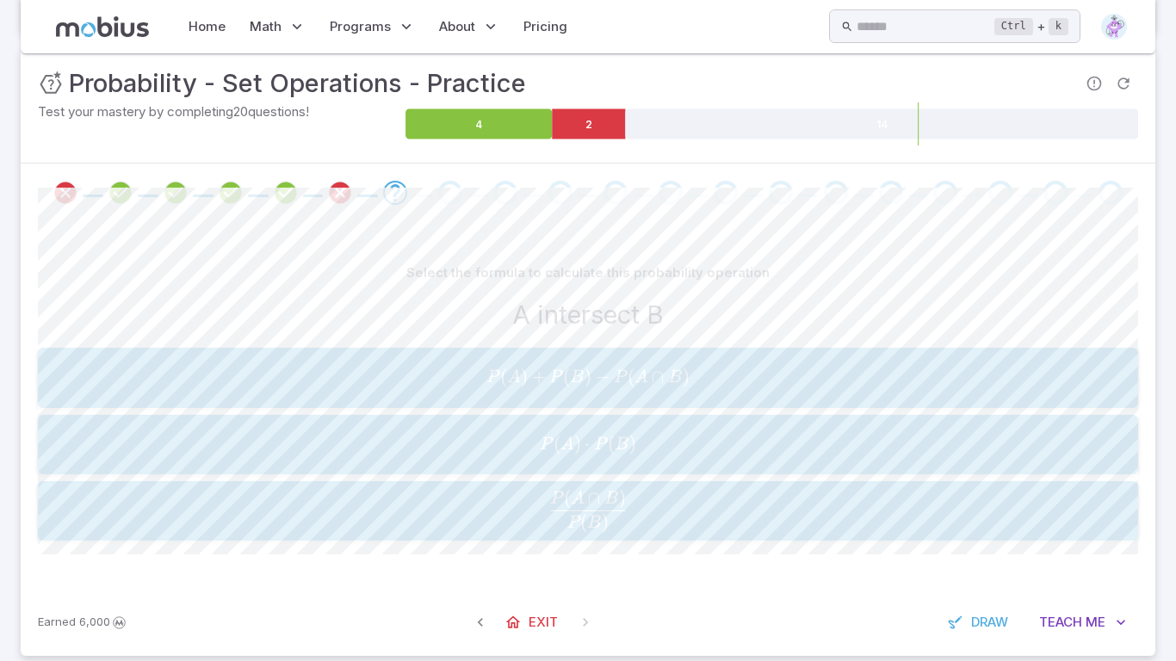
click at [610, 446] on span "(" at bounding box center [611, 444] width 7 height 22
click at [538, 620] on span "Exit" at bounding box center [543, 622] width 29 height 19
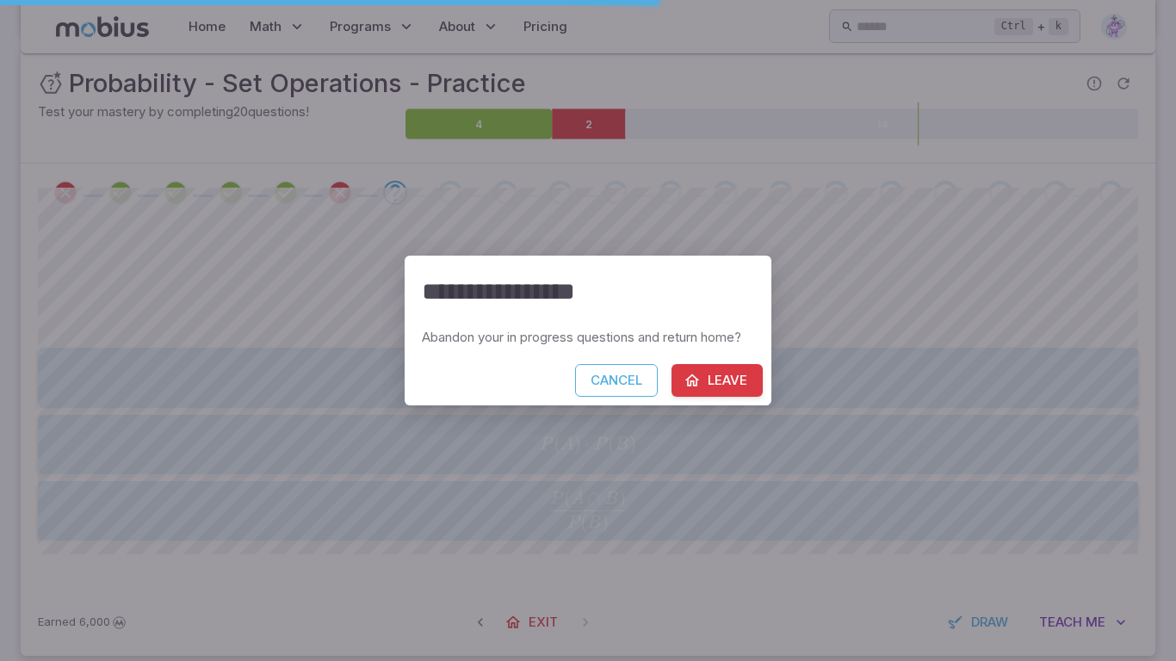
click at [712, 372] on button "Leave" at bounding box center [717, 380] width 91 height 33
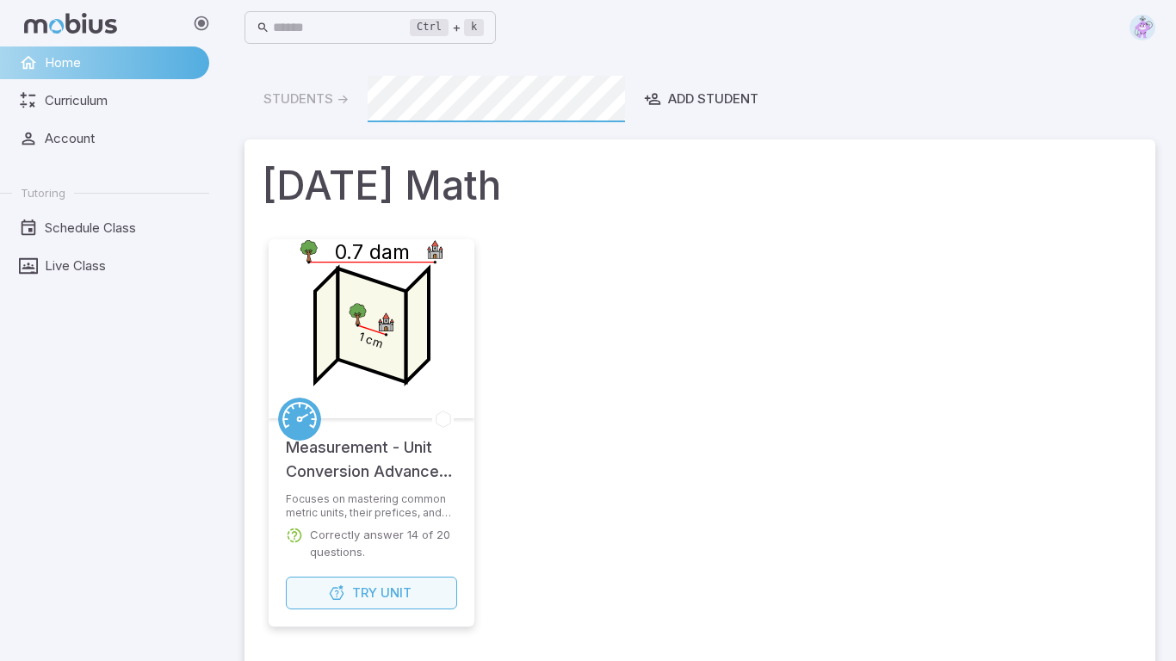
click at [352, 598] on span "Try" at bounding box center [364, 593] width 25 height 19
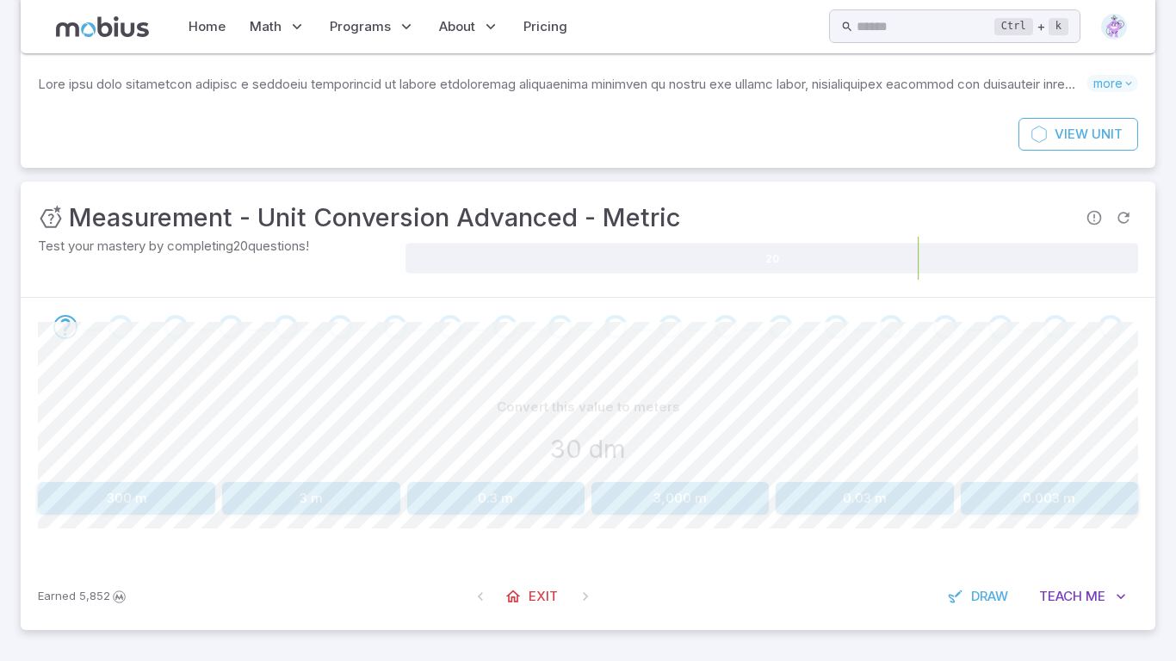
scroll to position [84, 0]
click at [325, 508] on button "3 m" at bounding box center [310, 499] width 177 height 33
click at [1093, 498] on button "26 l" at bounding box center [1049, 499] width 177 height 33
click at [846, 499] on button "28 dam" at bounding box center [864, 499] width 177 height 33
click at [827, 504] on button "750 dm" at bounding box center [864, 499] width 177 height 33
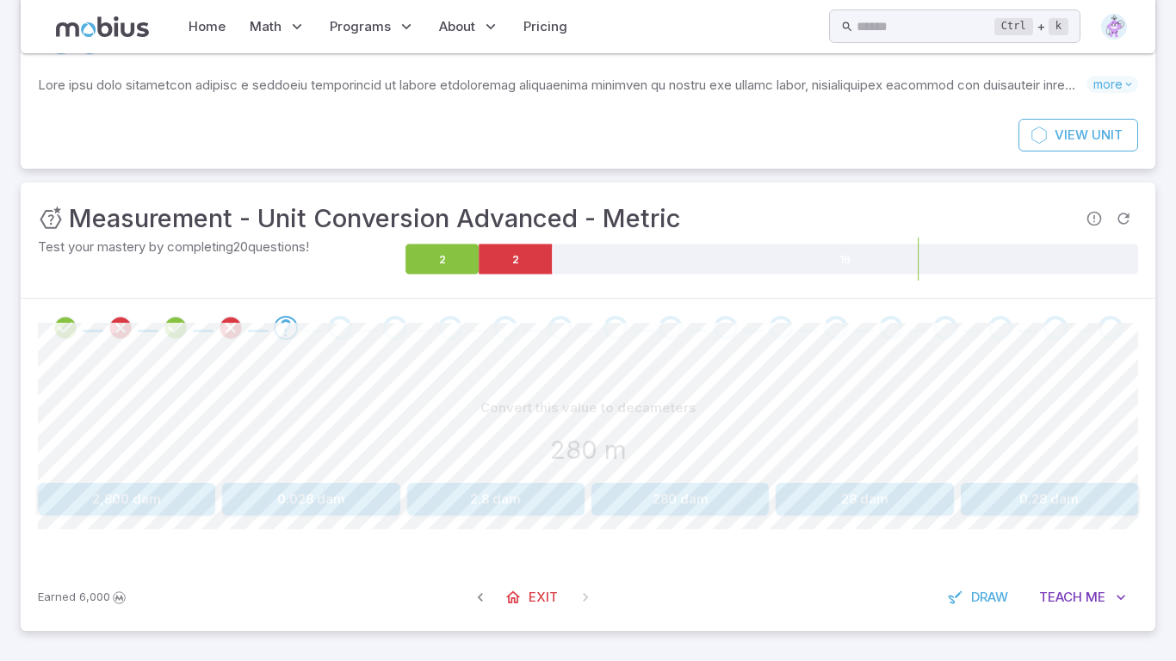
click at [882, 488] on button "28 dam" at bounding box center [864, 499] width 177 height 33
click at [858, 502] on button "29 cl" at bounding box center [864, 499] width 177 height 33
click at [810, 515] on button "63 dal" at bounding box center [864, 499] width 177 height 33
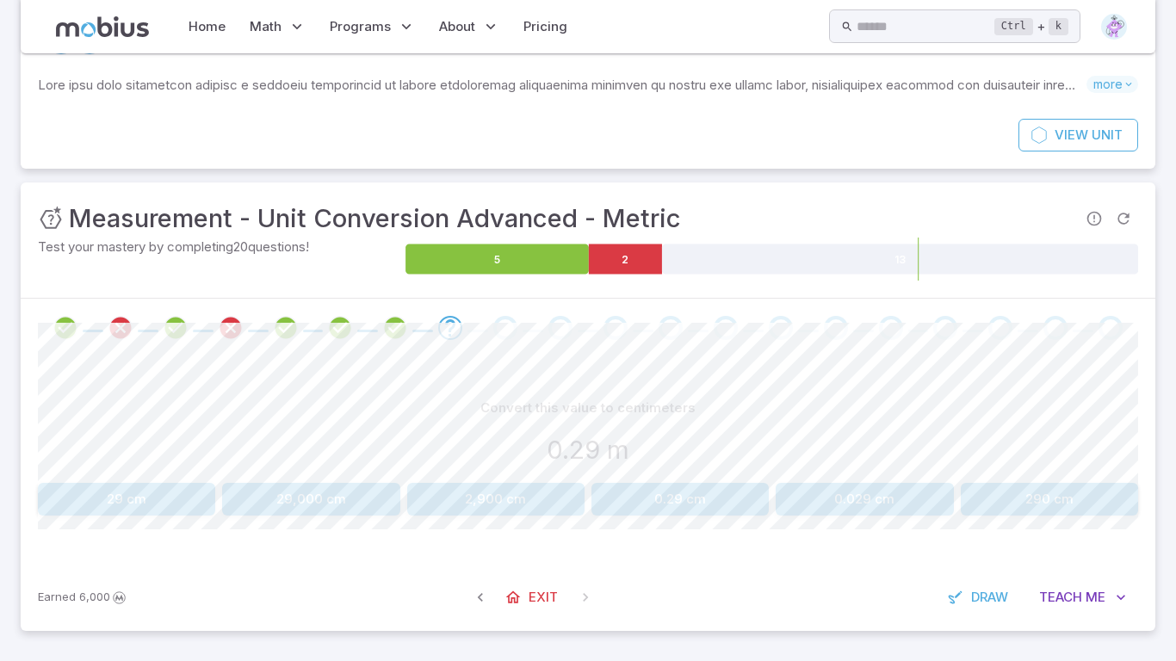
click at [96, 502] on button "29 cm" at bounding box center [126, 499] width 177 height 33
click at [533, 505] on button "2.3 g" at bounding box center [495, 499] width 177 height 33
click at [514, 506] on button "0.000021 m" at bounding box center [495, 499] width 177 height 33
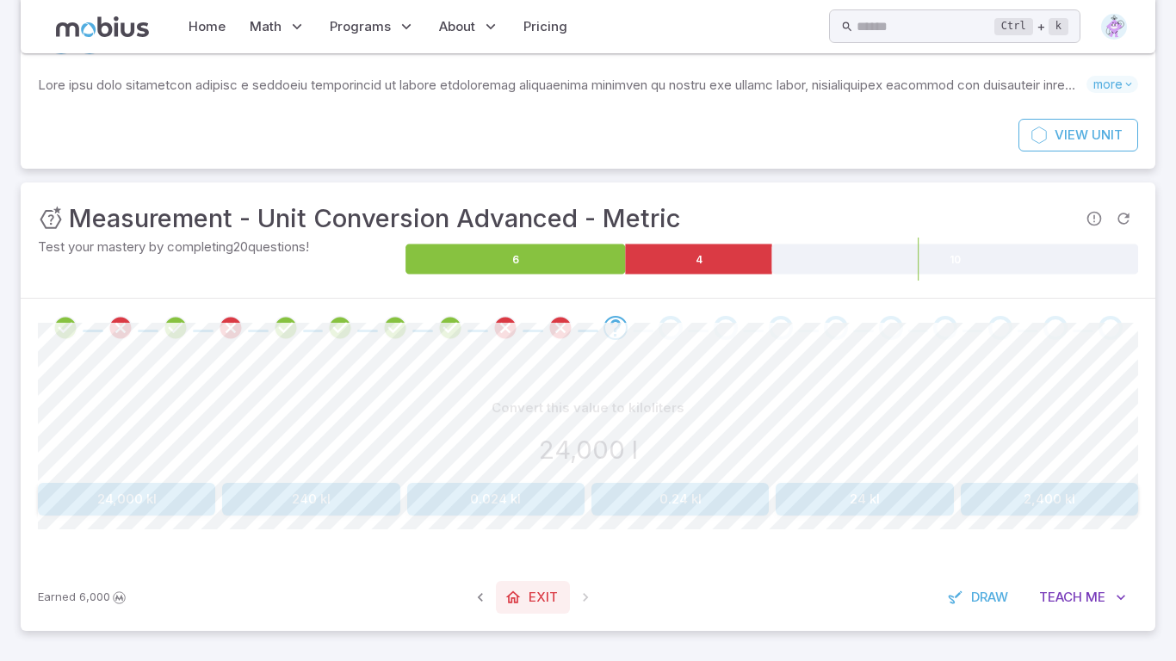
click at [515, 601] on icon at bounding box center [513, 597] width 17 height 17
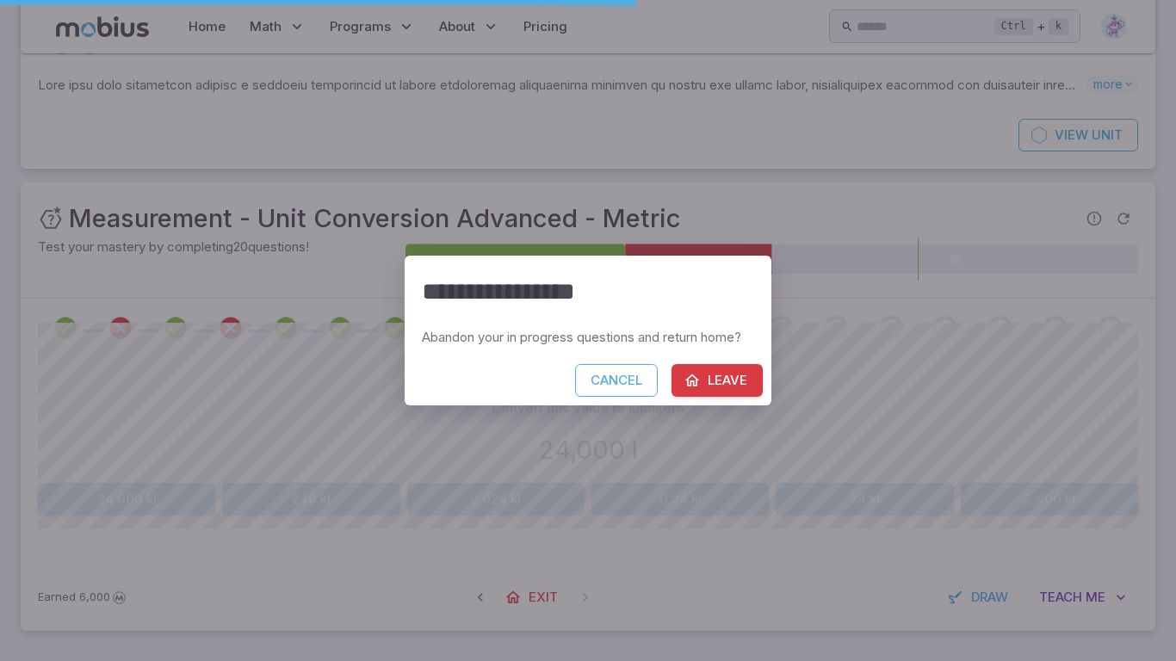
click at [722, 374] on button "Leave" at bounding box center [717, 380] width 91 height 33
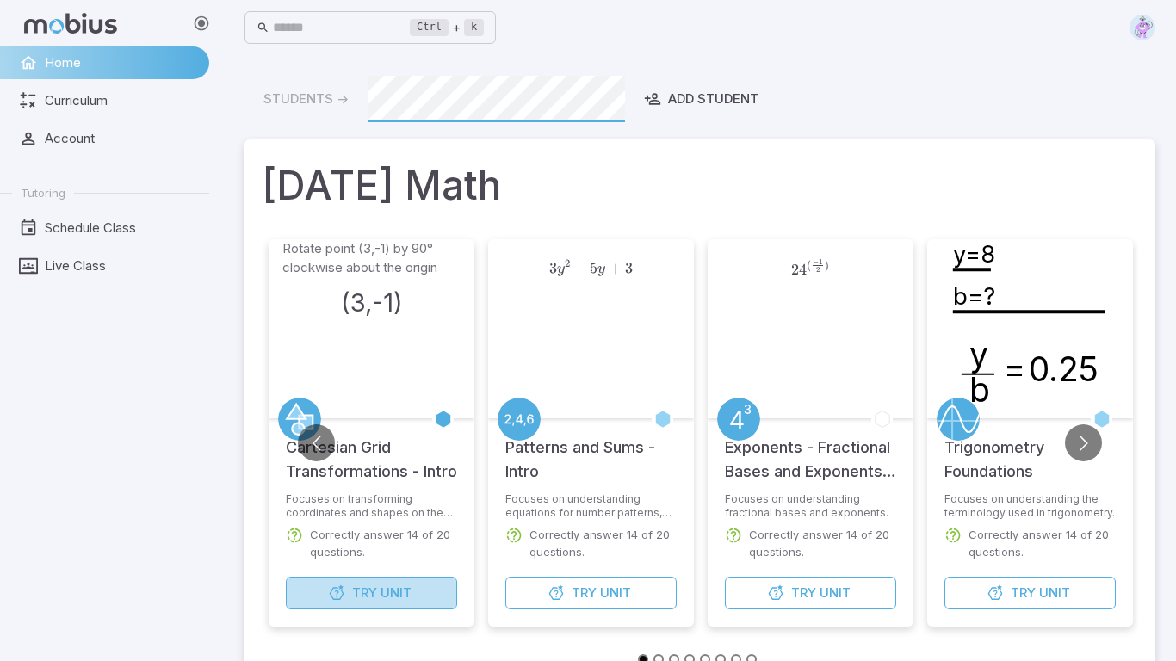
click at [363, 596] on span "Try" at bounding box center [364, 593] width 25 height 19
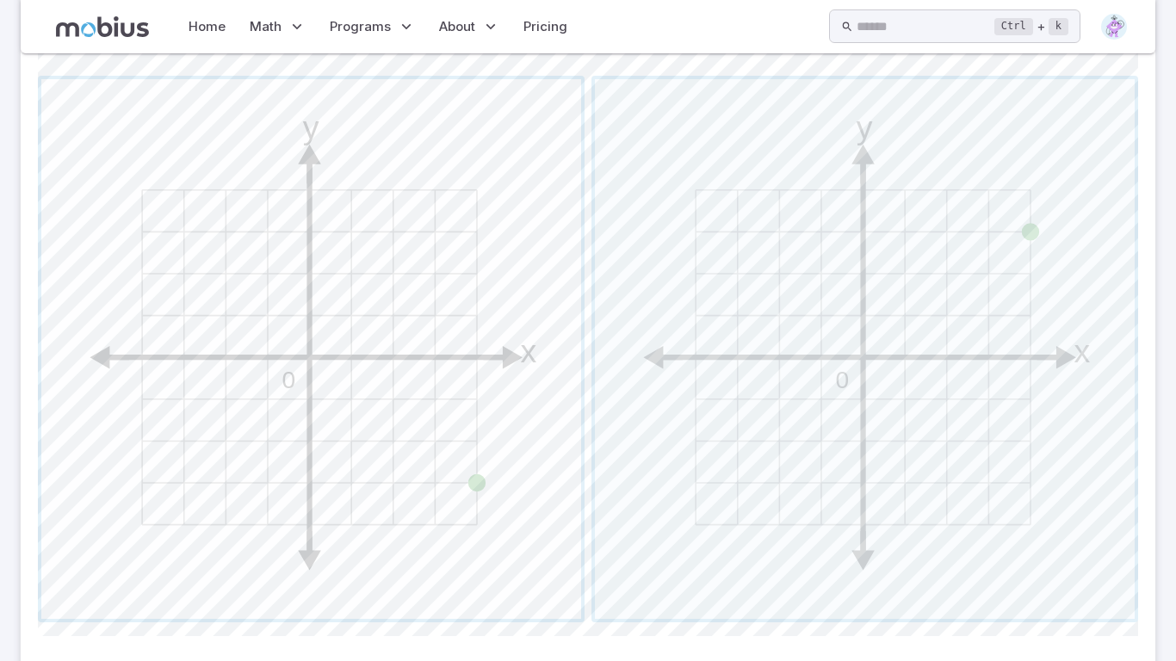
scroll to position [793, 0]
click at [430, 430] on span "button" at bounding box center [311, 346] width 540 height 540
click at [667, 443] on span "button" at bounding box center [865, 354] width 540 height 540
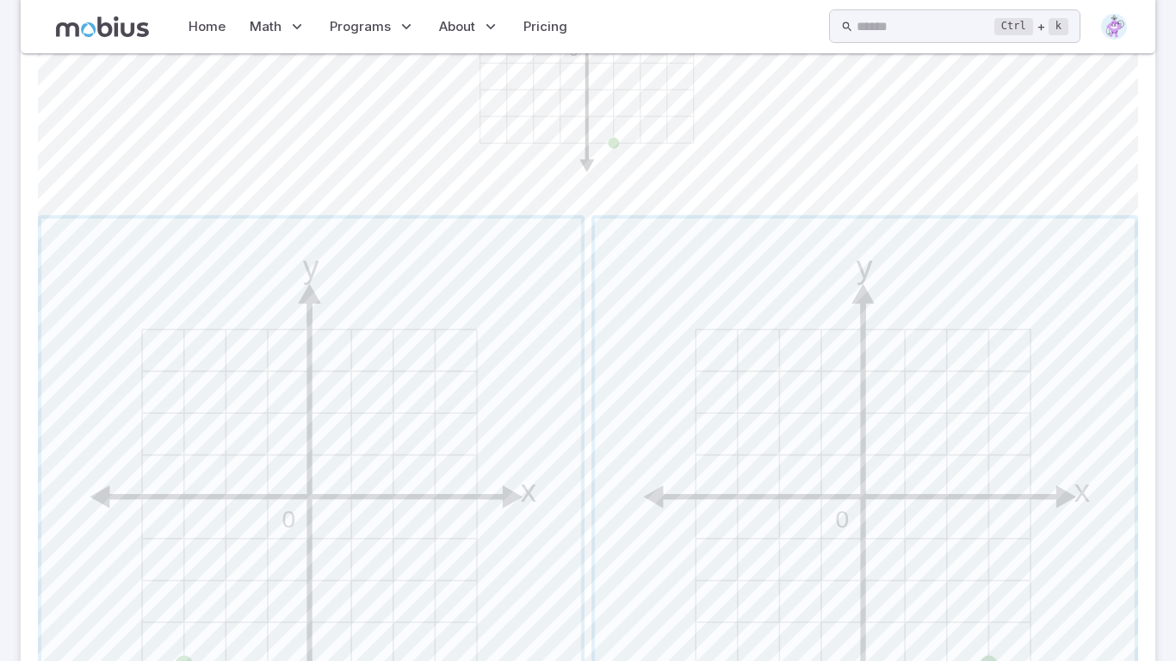
scroll to position [897, 0]
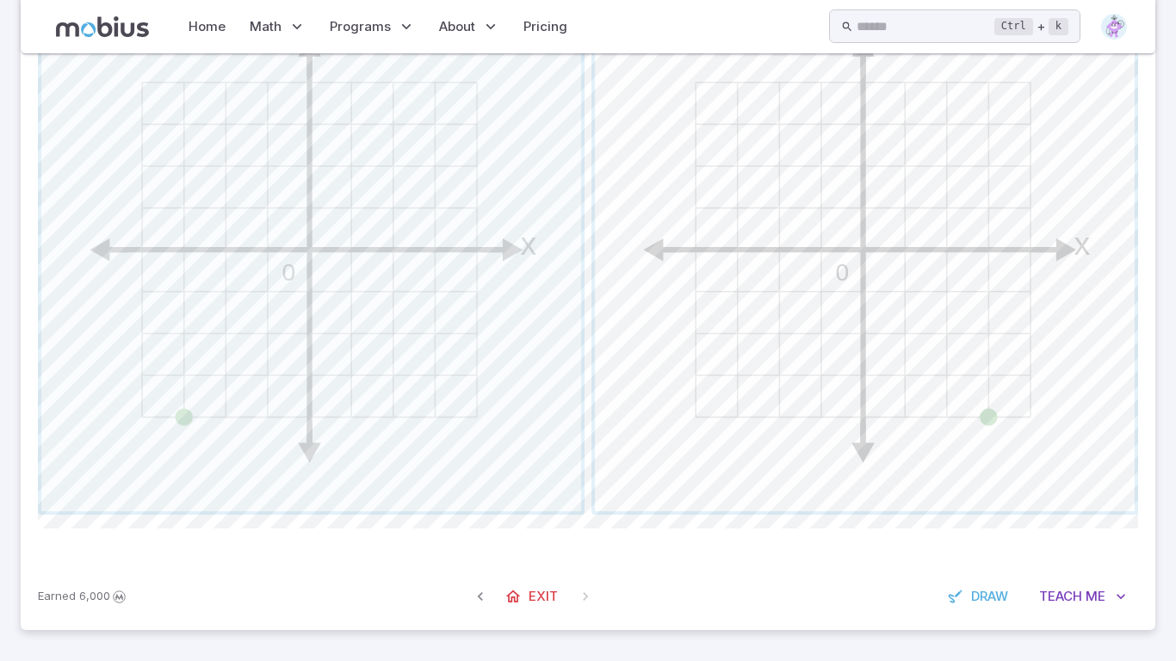
click at [798, 437] on span "button" at bounding box center [865, 242] width 540 height 540
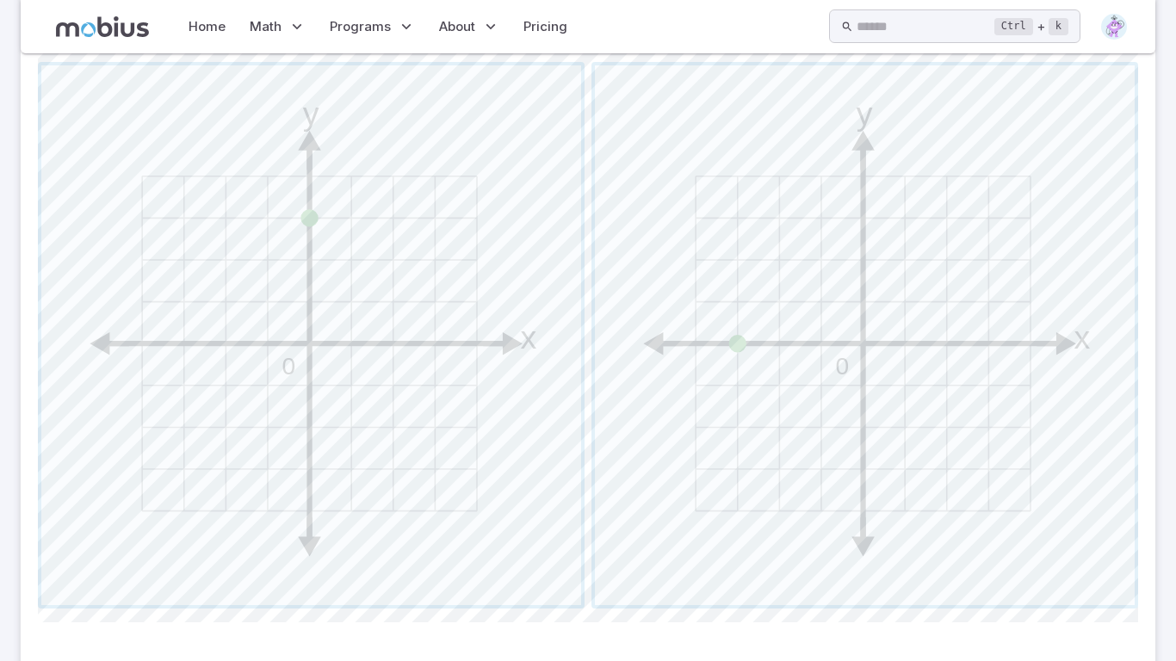
scroll to position [818, 0]
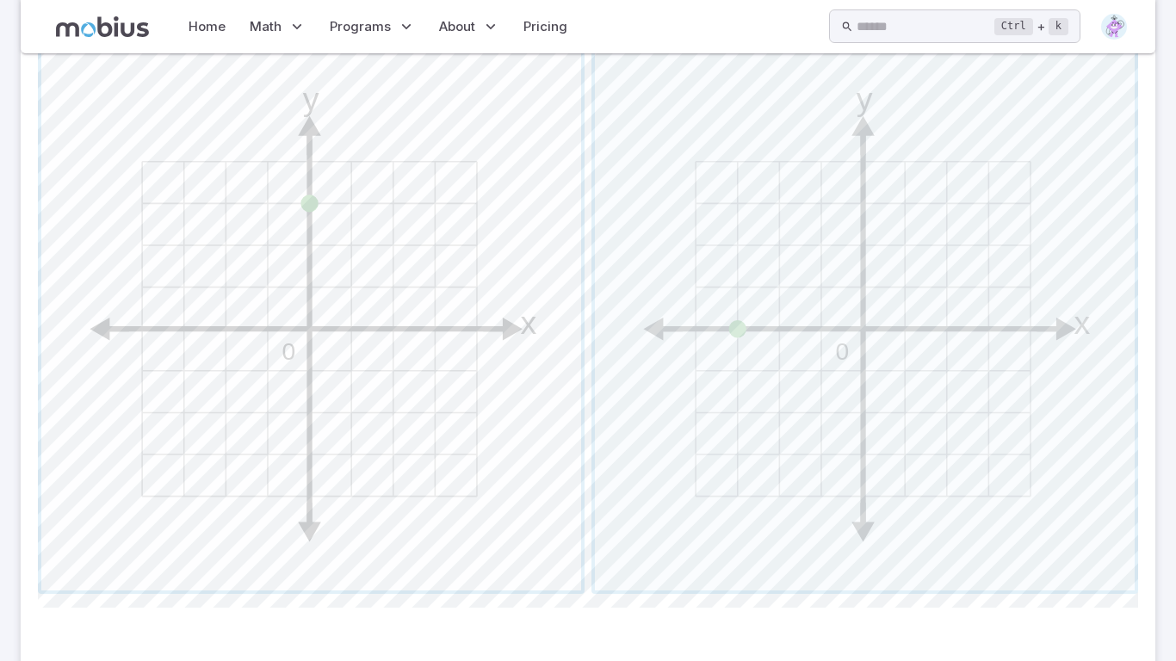
click at [549, 366] on span "button" at bounding box center [311, 321] width 540 height 540
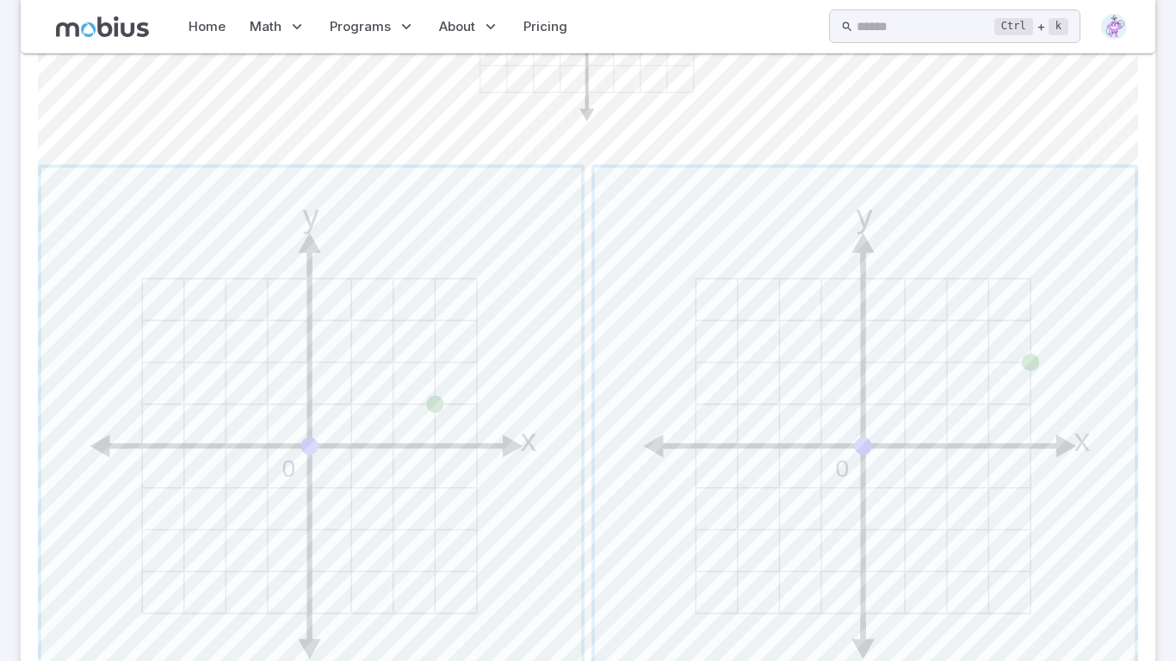
scroll to position [704, 0]
click at [406, 418] on span "button" at bounding box center [311, 434] width 540 height 540
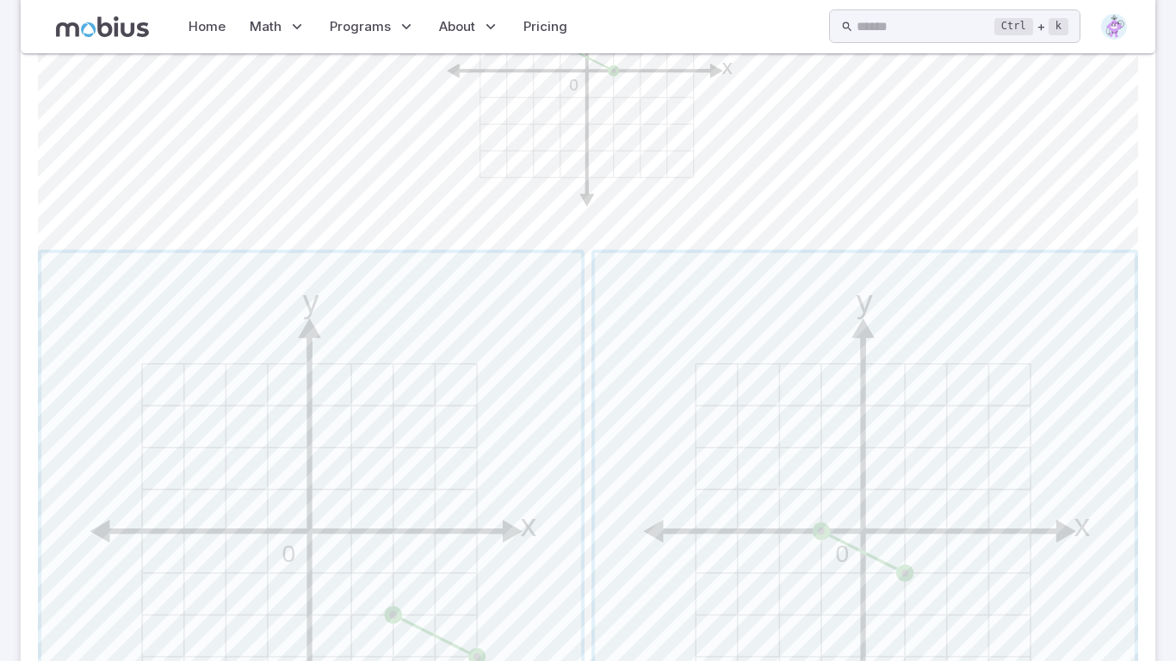
scroll to position [623, 0]
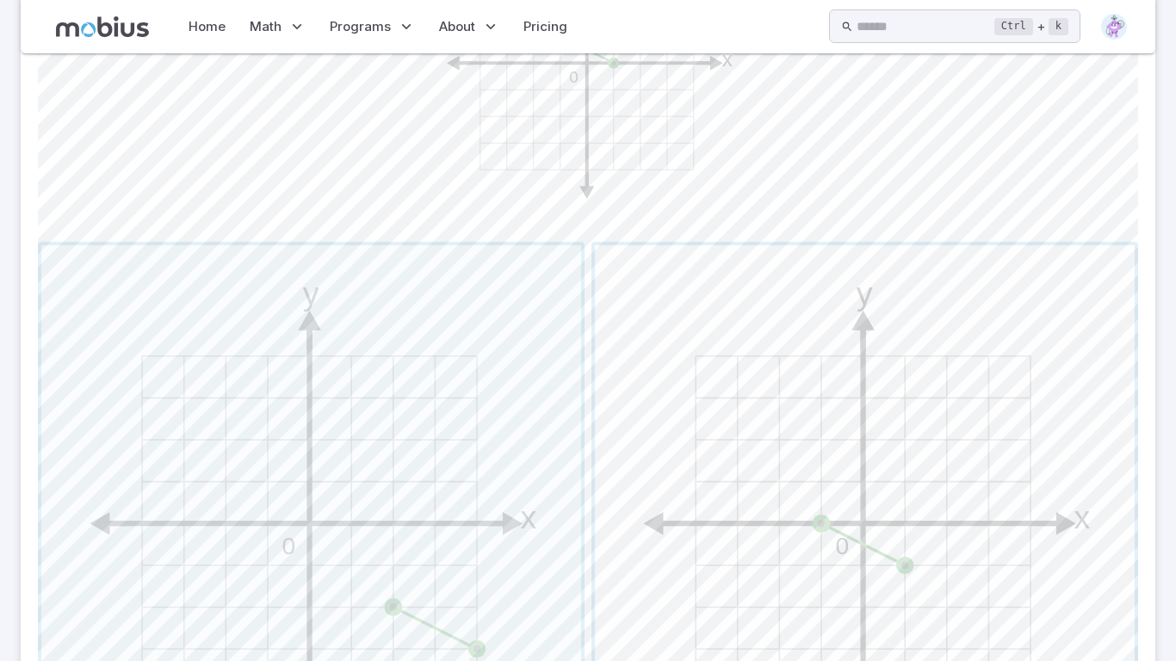
click at [719, 475] on span "button" at bounding box center [865, 515] width 540 height 540
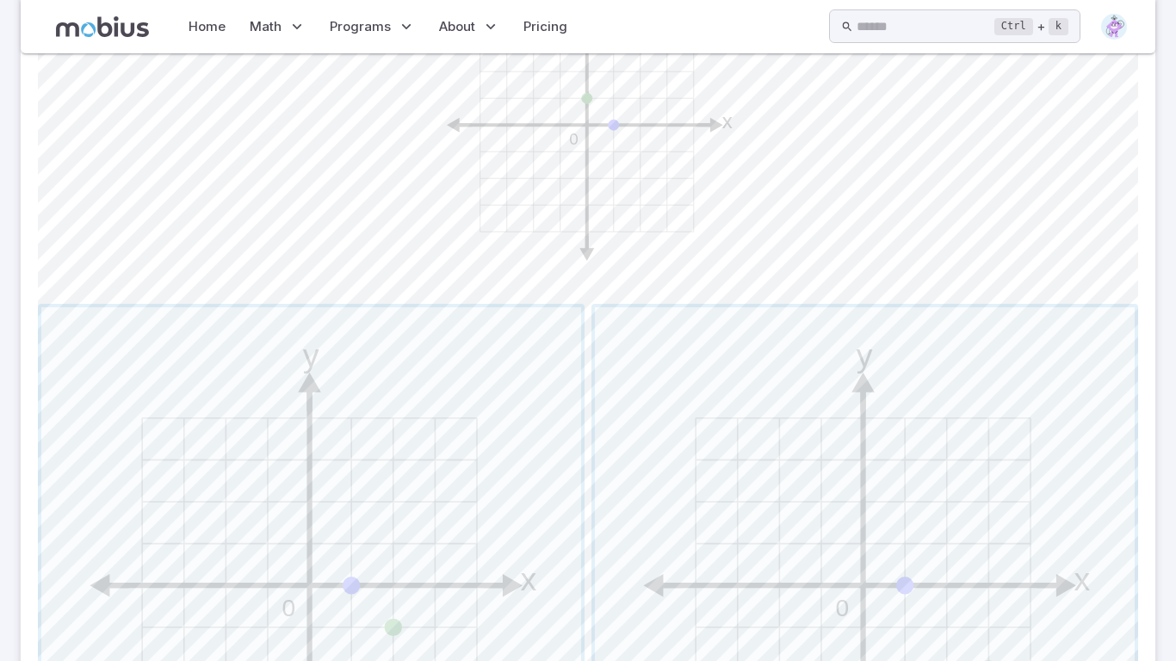
scroll to position [537, 0]
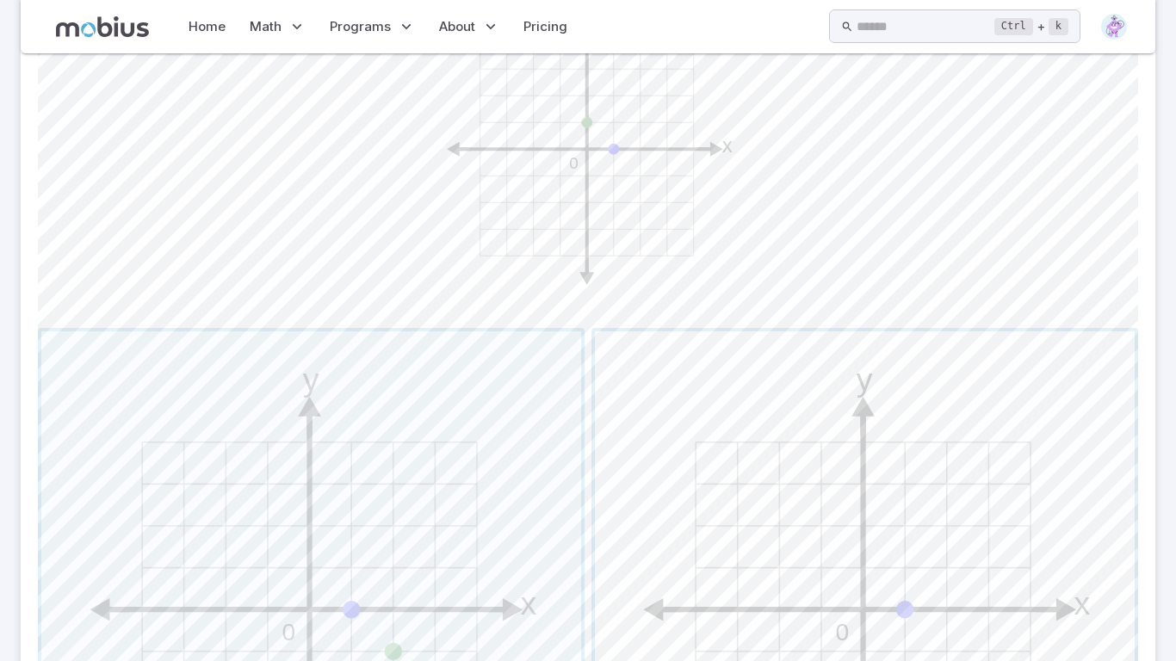
click at [815, 553] on span "button" at bounding box center [865, 602] width 540 height 540
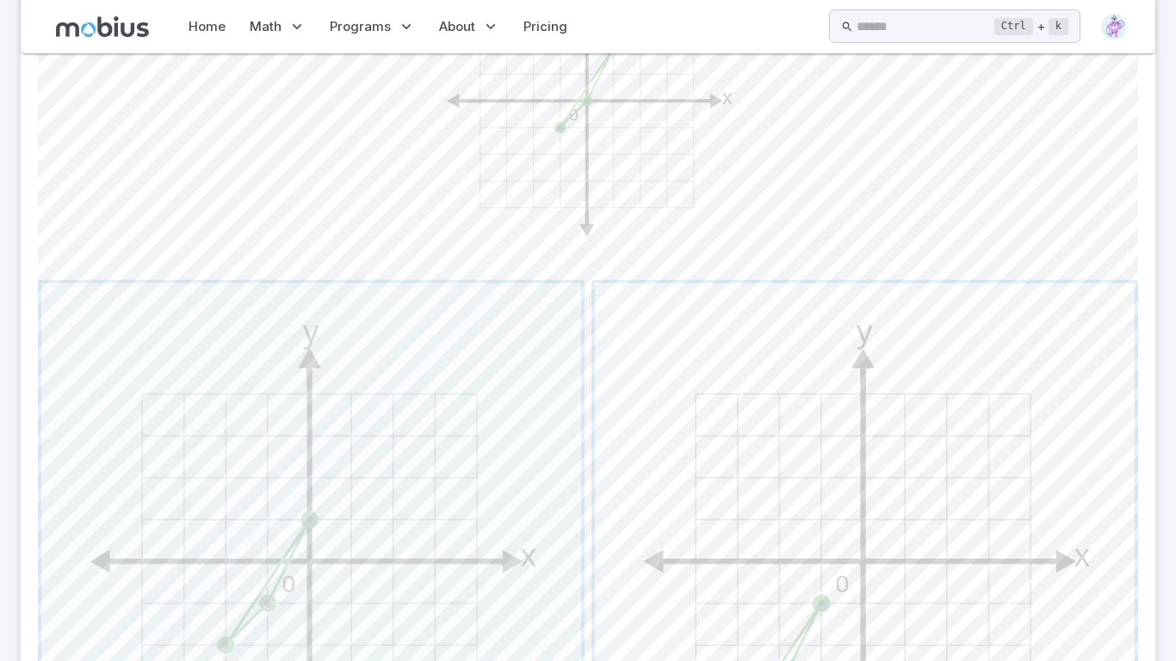
scroll to position [590, 0]
click at [759, 522] on span "button" at bounding box center [865, 549] width 540 height 540
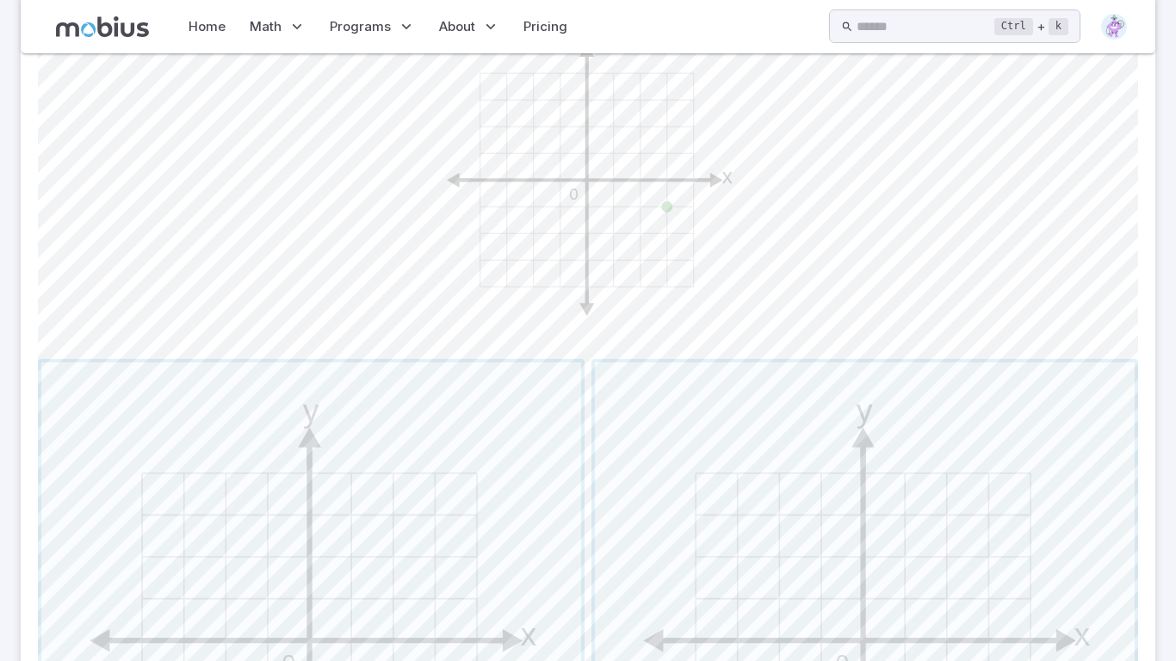
scroll to position [473, 0]
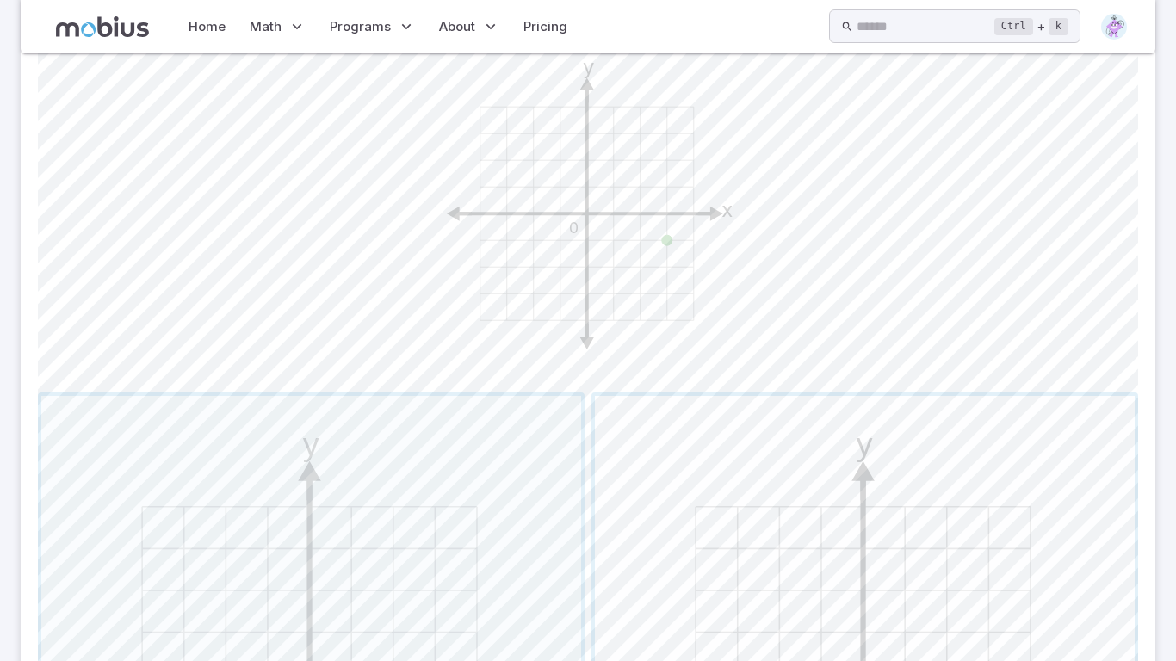
click at [778, 561] on span "button" at bounding box center [865, 666] width 540 height 540
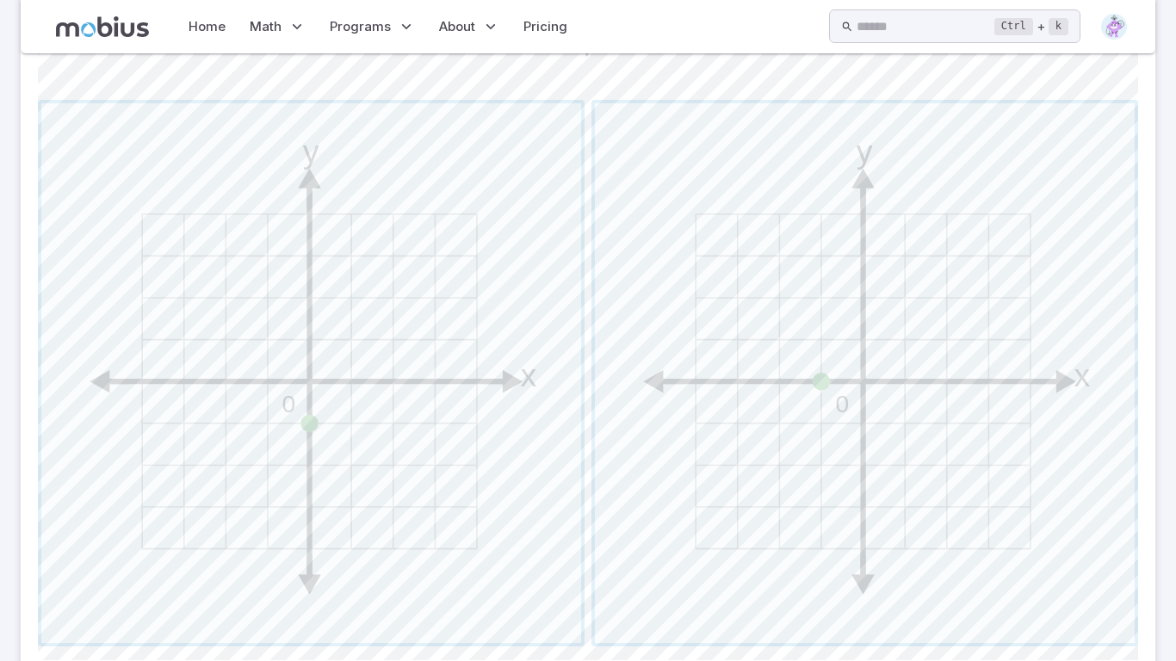
scroll to position [770, 0]
click at [666, 440] on span "button" at bounding box center [865, 369] width 540 height 540
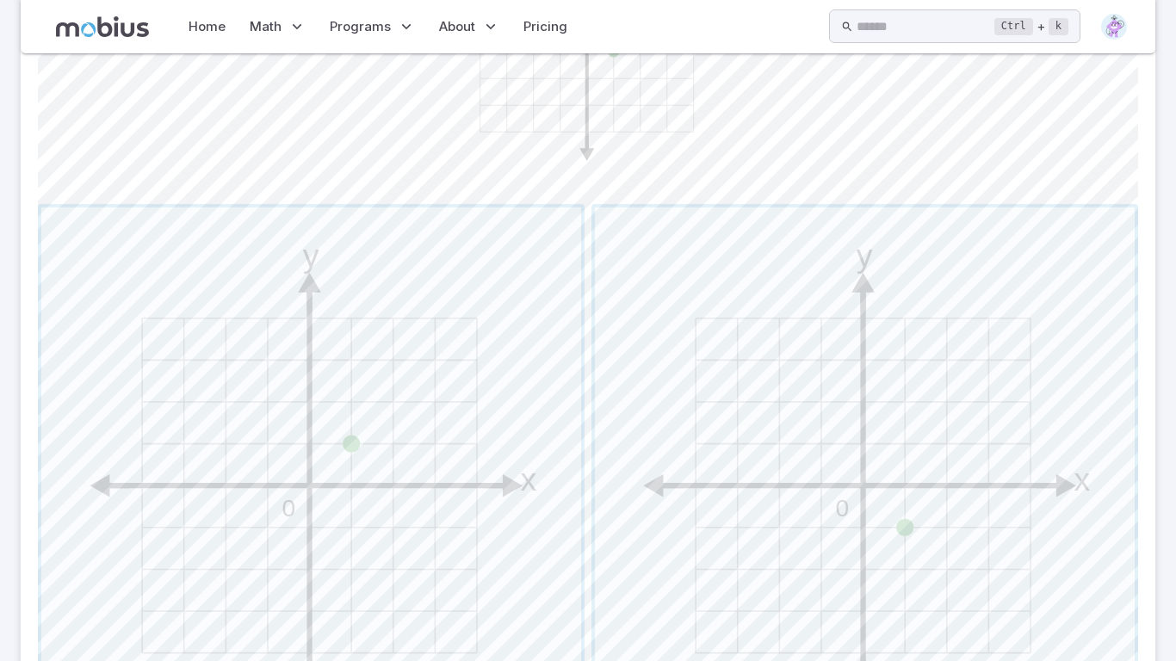
scroll to position [666, 0]
click at [726, 469] on span "button" at bounding box center [865, 472] width 540 height 540
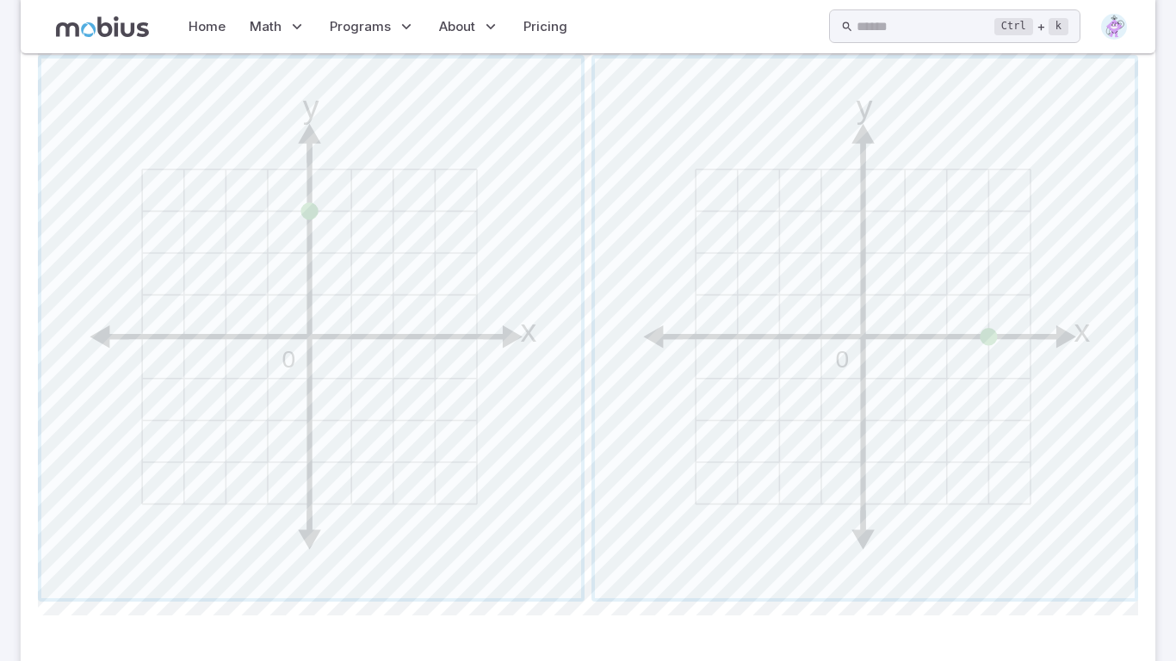
scroll to position [897, 0]
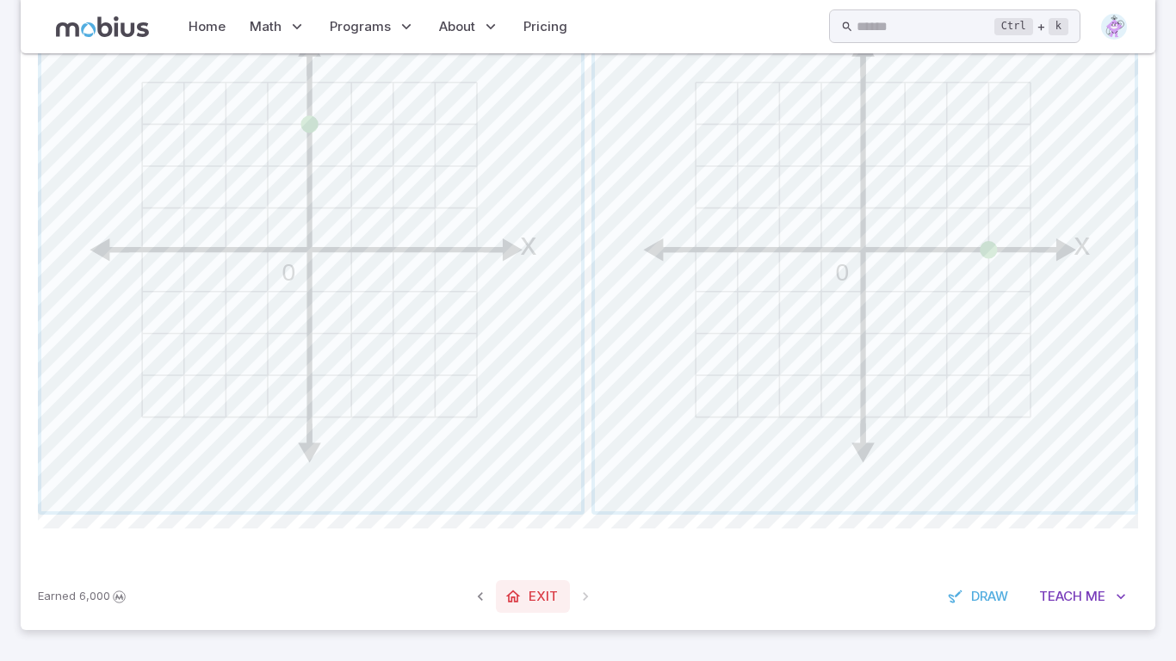
click at [520, 592] on span at bounding box center [513, 596] width 17 height 17
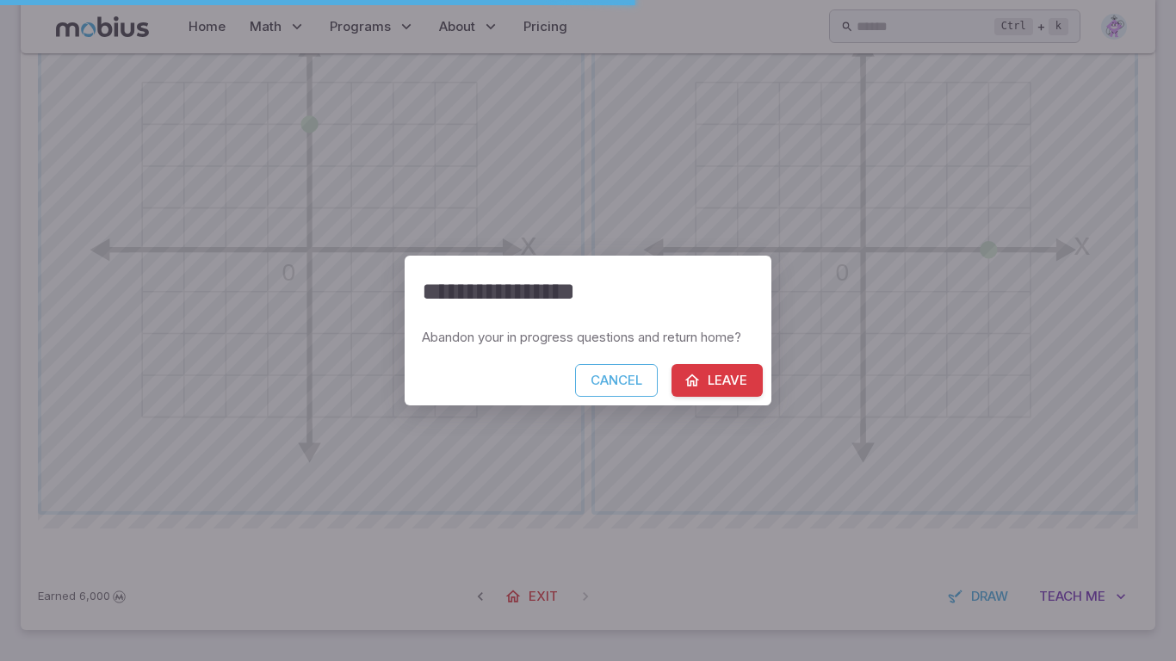
click at [717, 372] on button "Leave" at bounding box center [717, 380] width 91 height 33
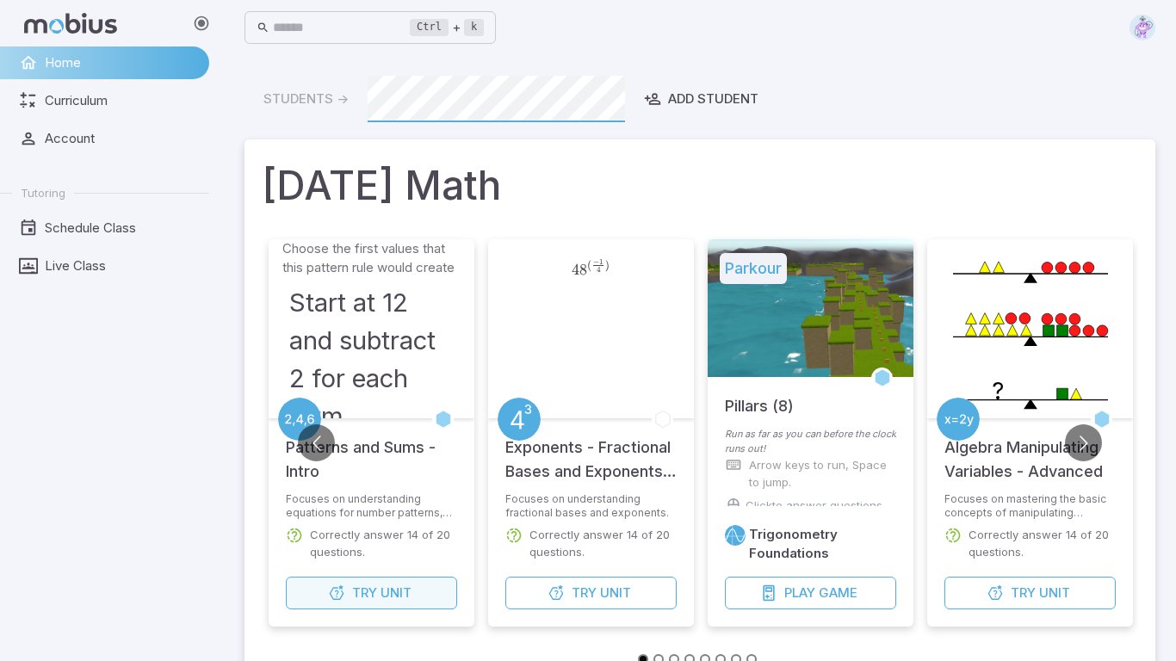
click at [378, 592] on button "Try Unit" at bounding box center [371, 593] width 171 height 33
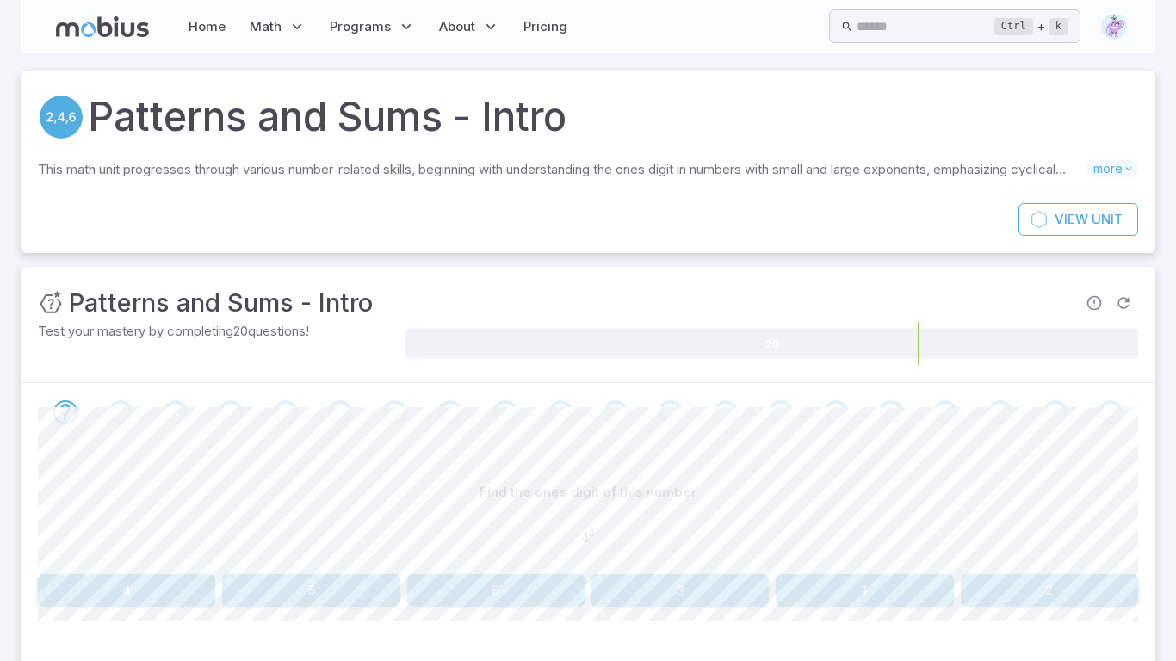
scroll to position [92, 0]
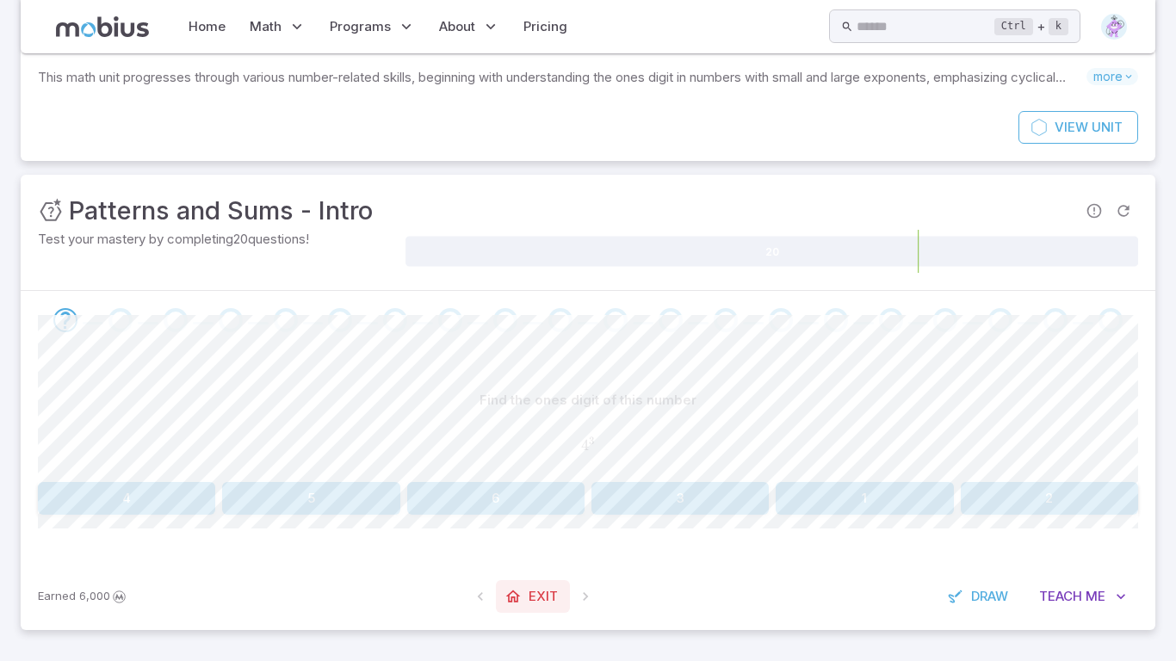
click at [533, 592] on span "Exit" at bounding box center [543, 596] width 29 height 19
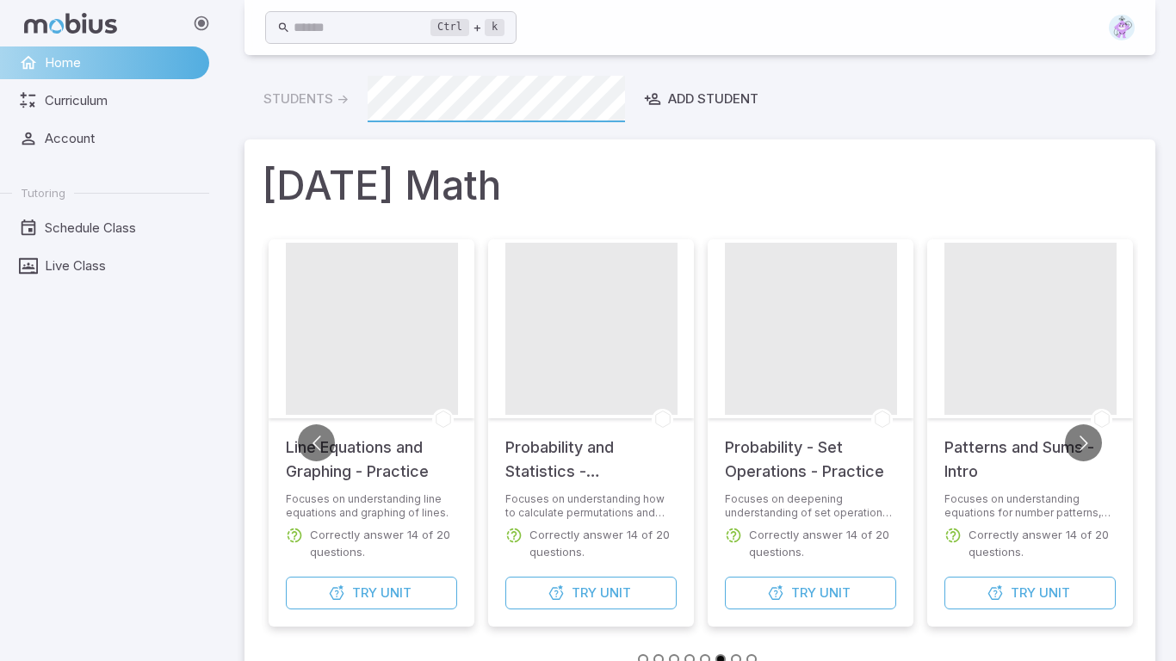
scroll to position [84, 0]
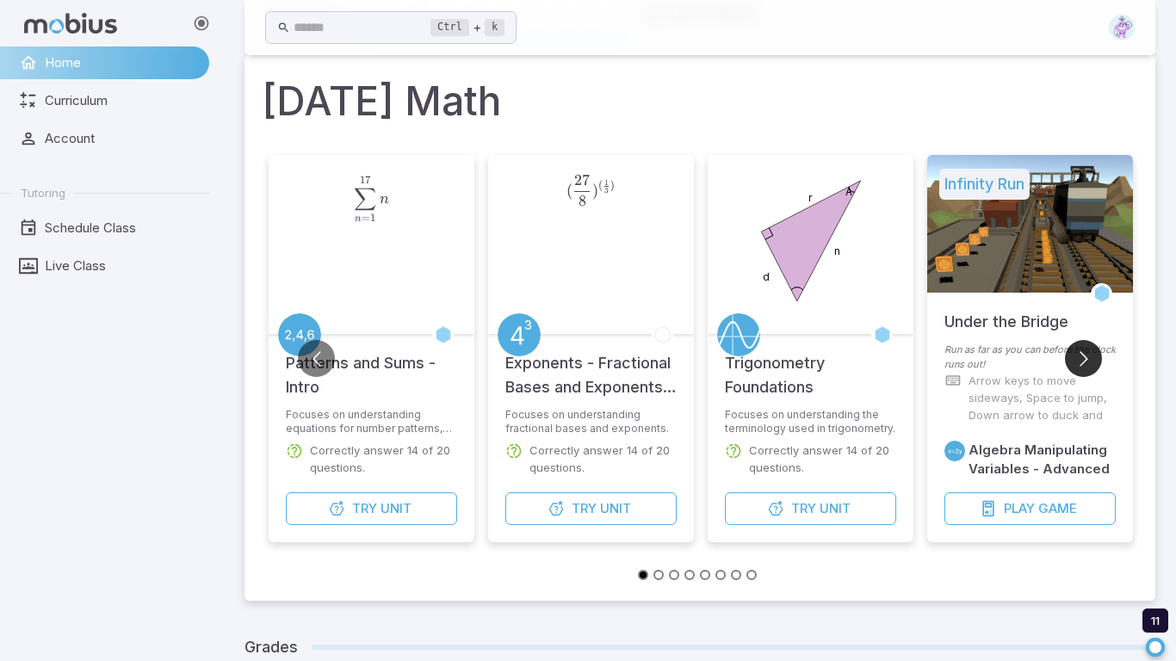
click at [1087, 353] on button "Go to next slide" at bounding box center [1083, 358] width 37 height 37
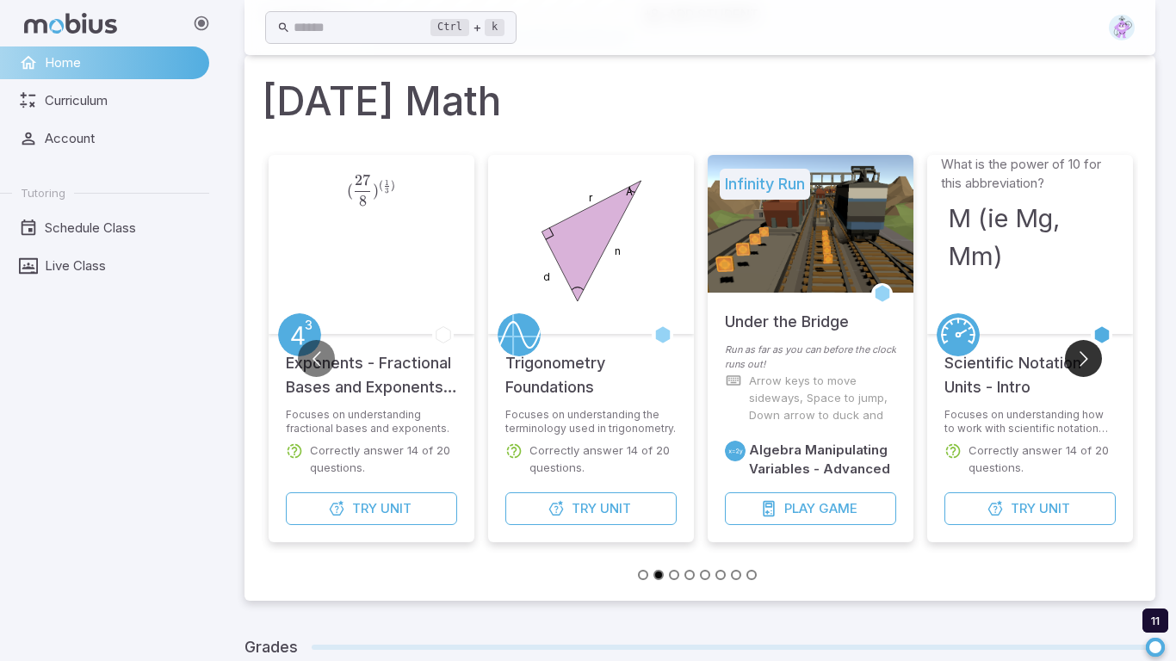
click at [1087, 353] on button "Go to next slide" at bounding box center [1083, 358] width 37 height 37
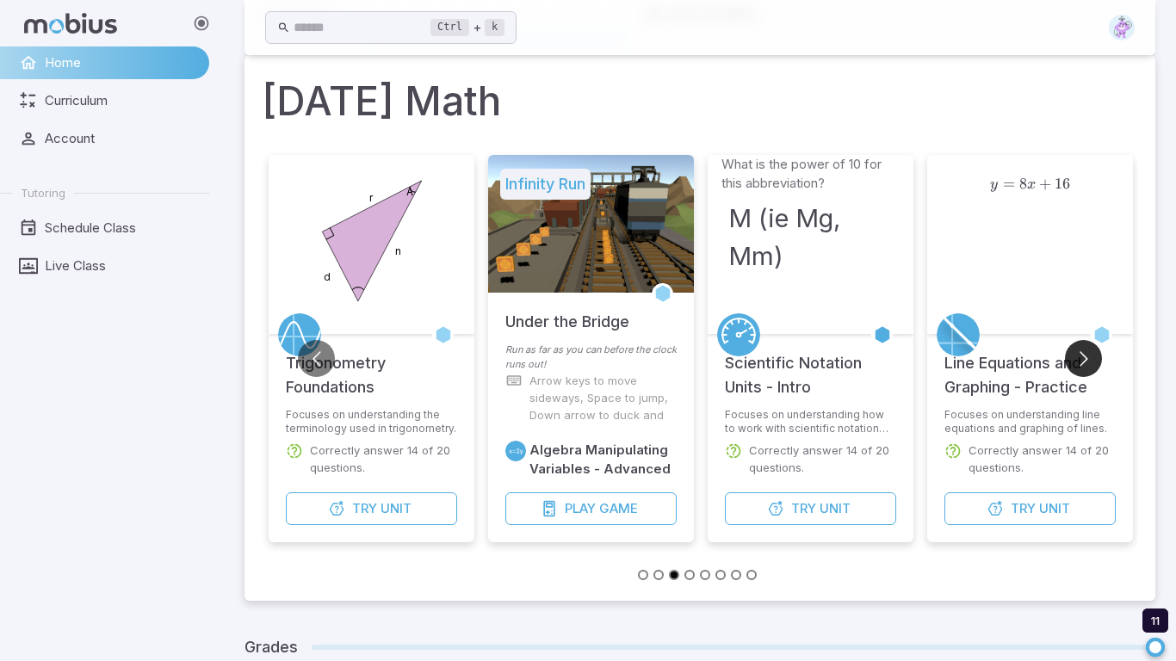
click at [1087, 353] on button "Go to next slide" at bounding box center [1083, 358] width 37 height 37
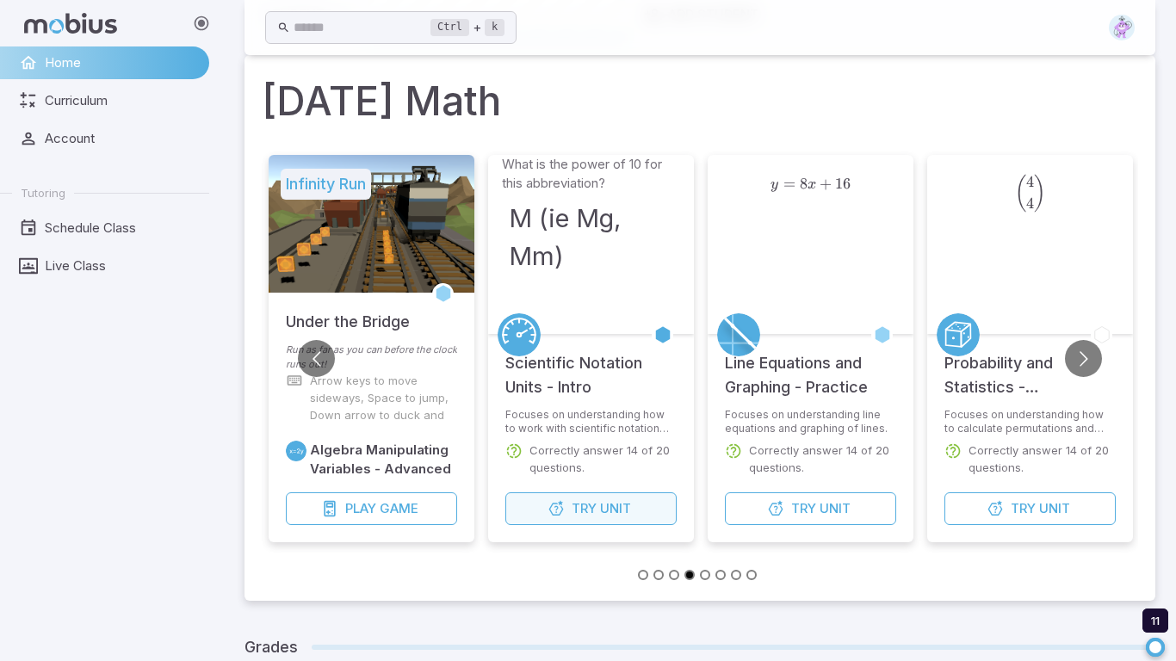
click at [551, 508] on icon "button" at bounding box center [556, 508] width 17 height 17
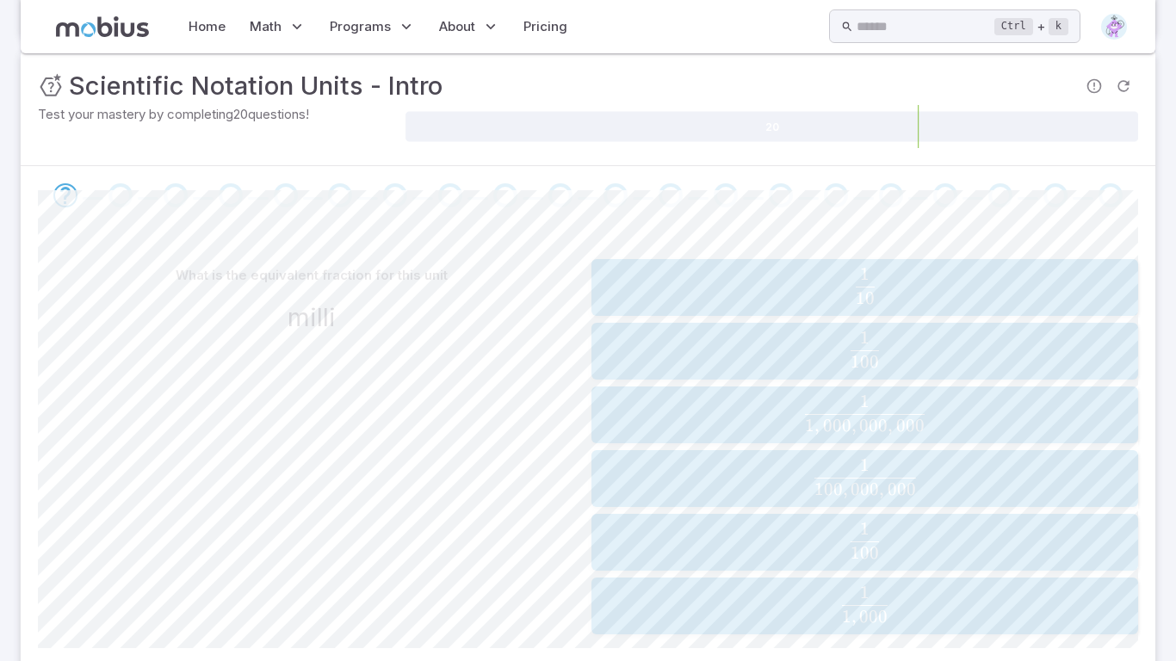
scroll to position [222, 0]
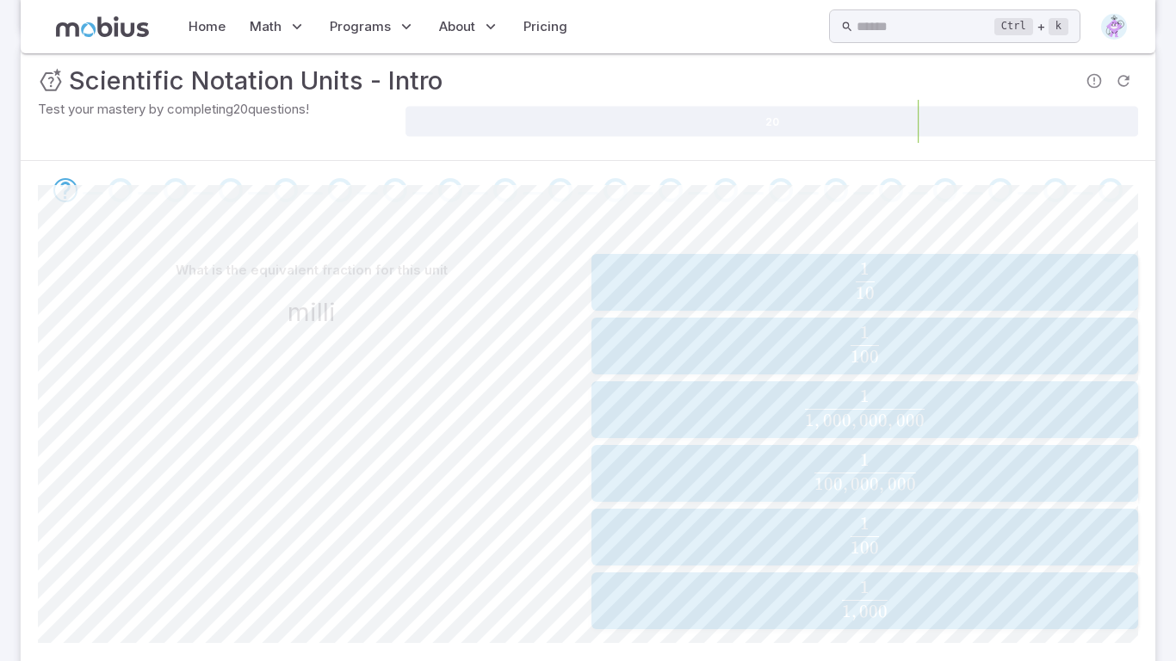
click at [955, 604] on span "1 , 000 1 ​" at bounding box center [865, 601] width 536 height 40
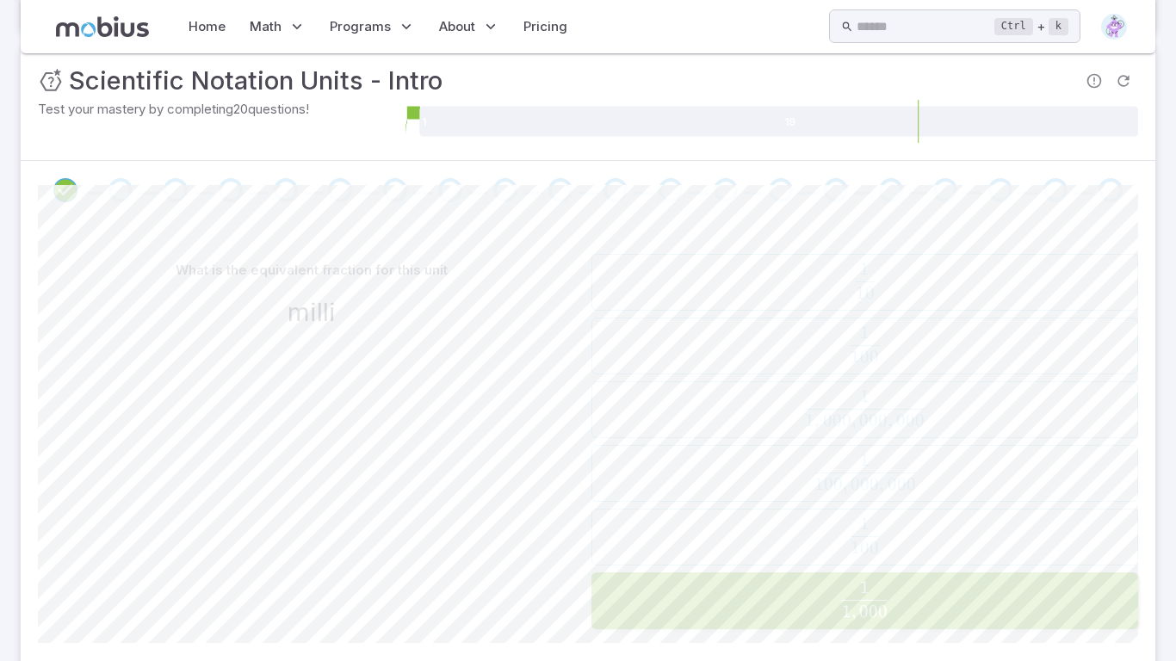
scroll to position [91, 0]
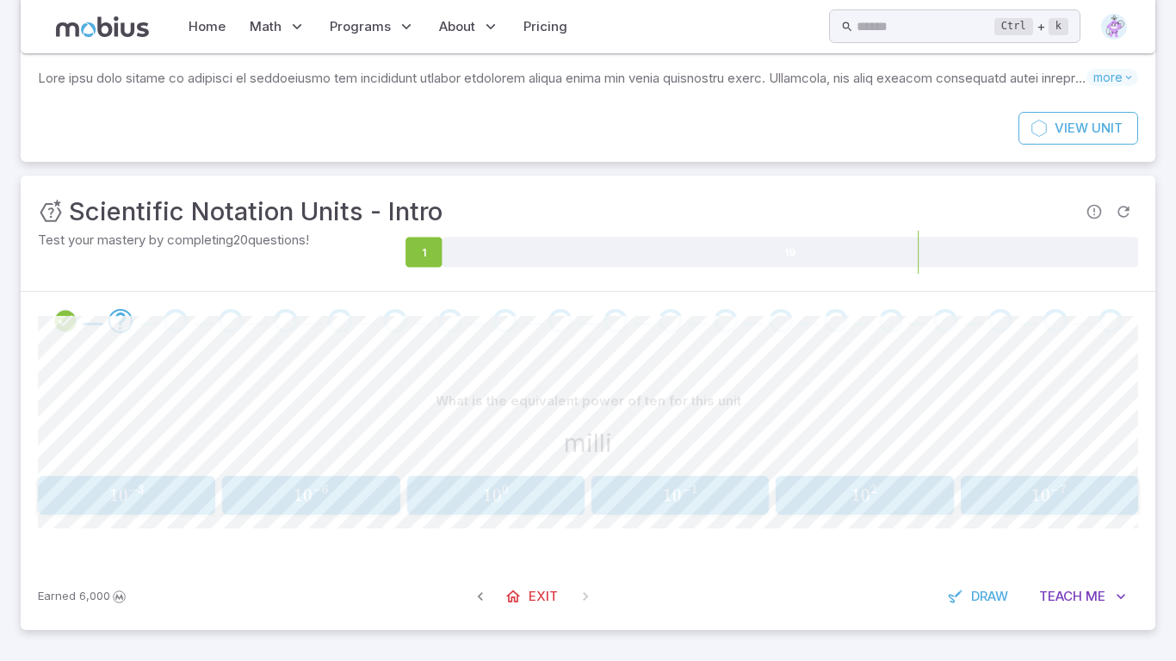
click at [889, 487] on span "1 0 2" at bounding box center [865, 496] width 167 height 22
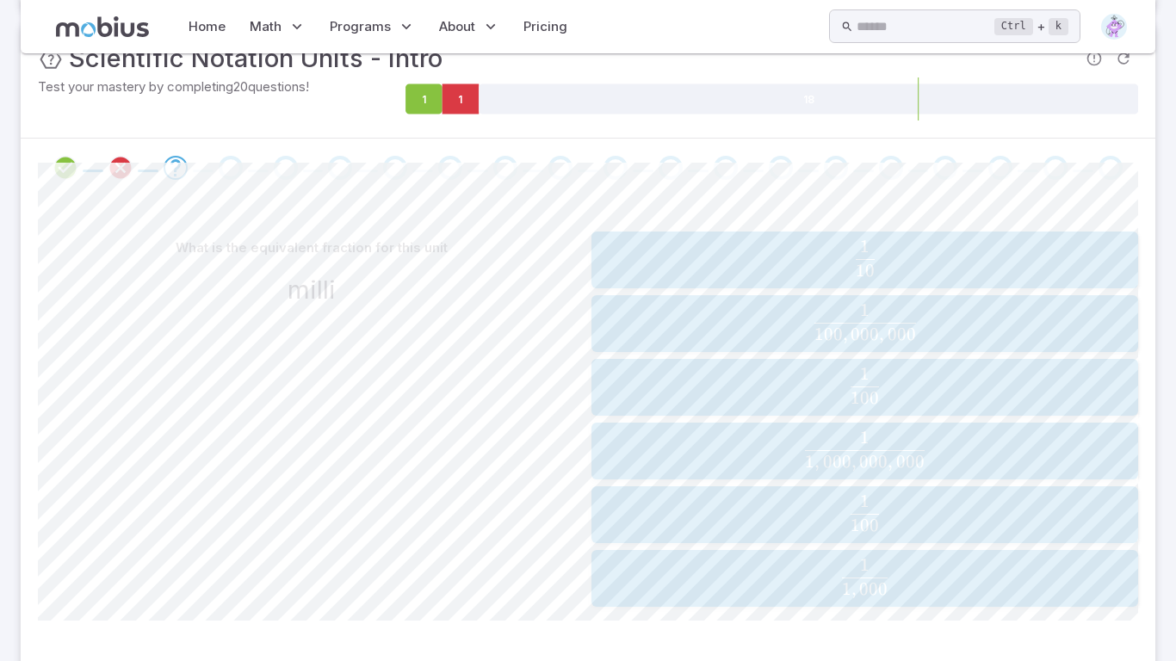
scroll to position [291, 0]
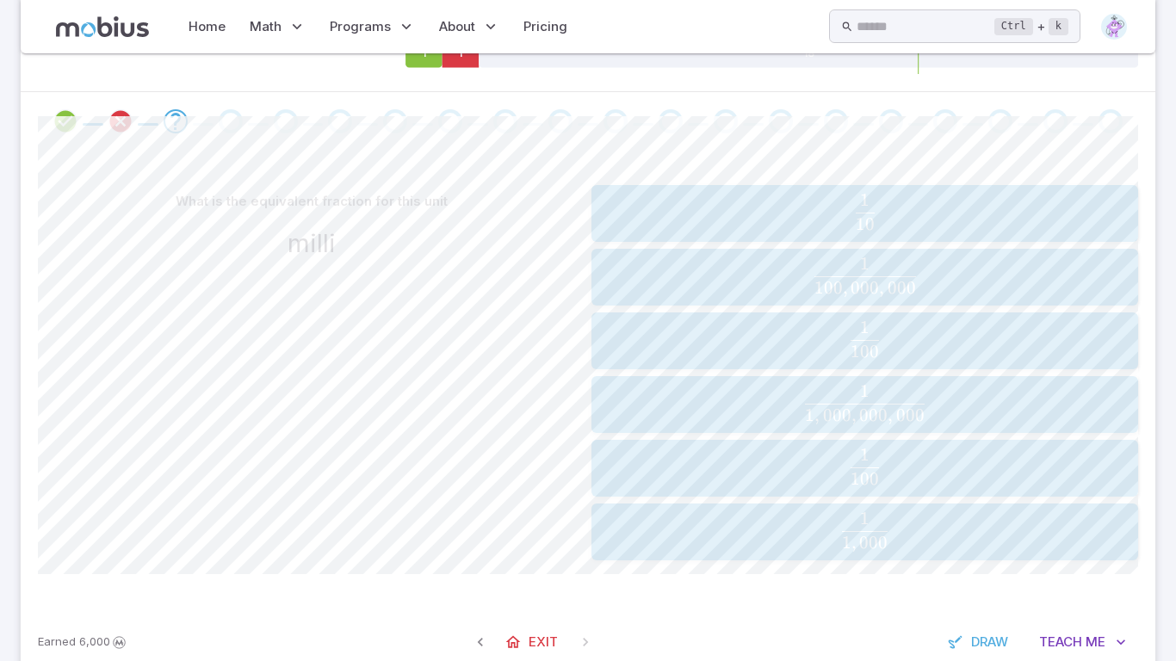
click at [842, 533] on span "1" at bounding box center [846, 543] width 9 height 22
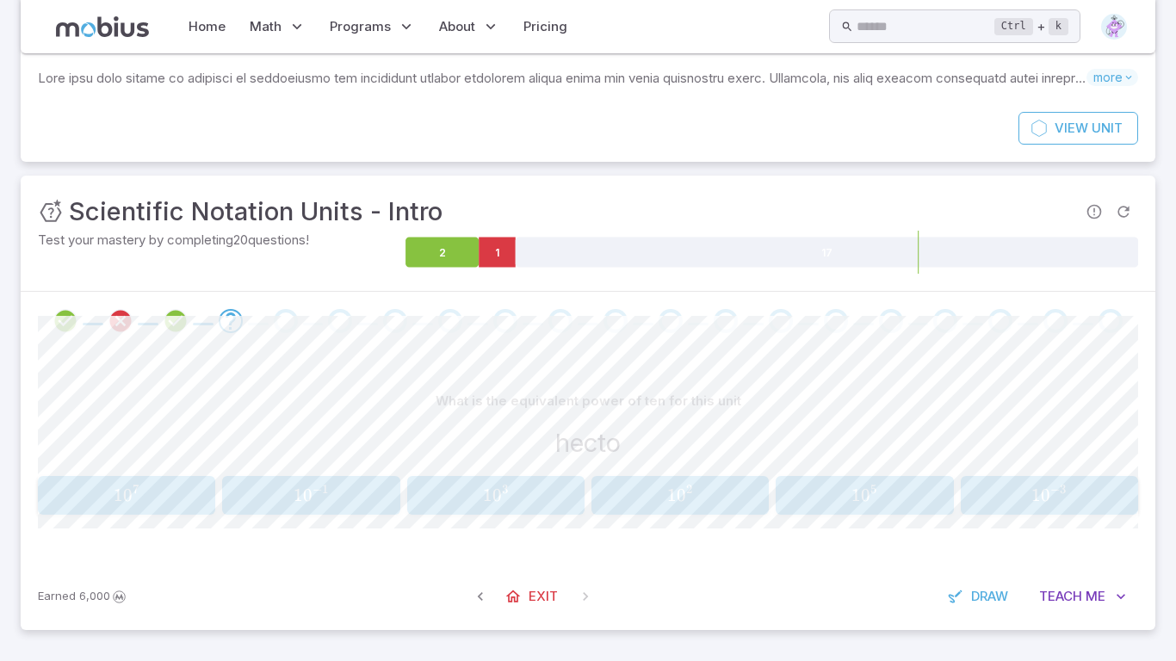
scroll to position [91, 0]
click at [852, 497] on span "1" at bounding box center [856, 496] width 9 height 22
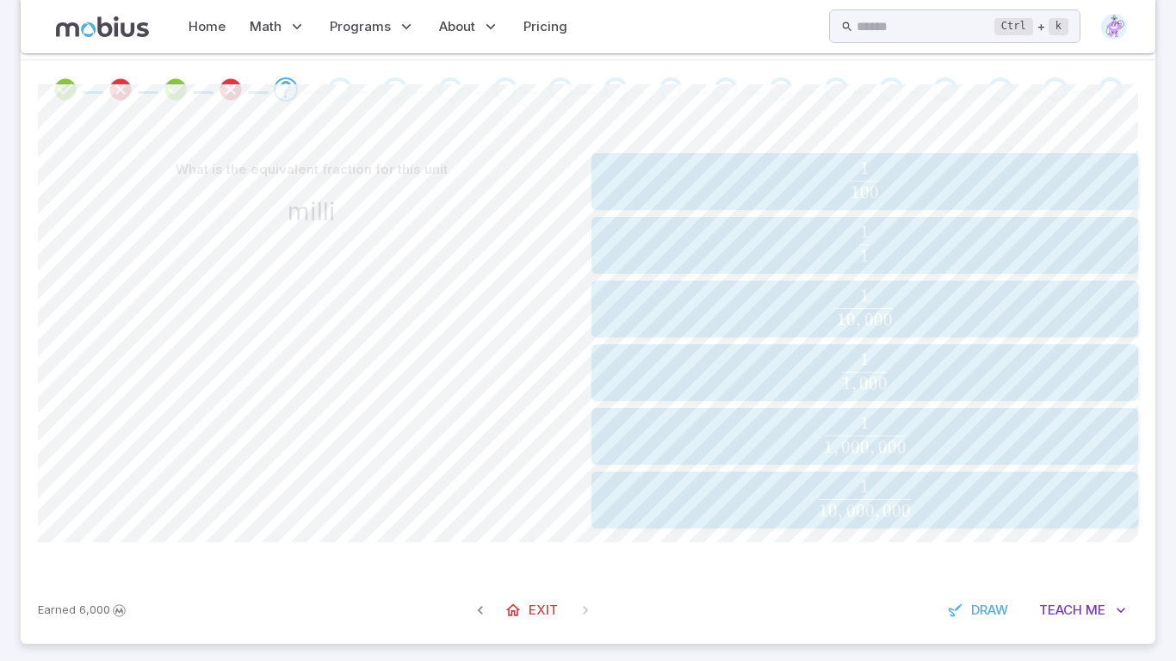
scroll to position [337, 0]
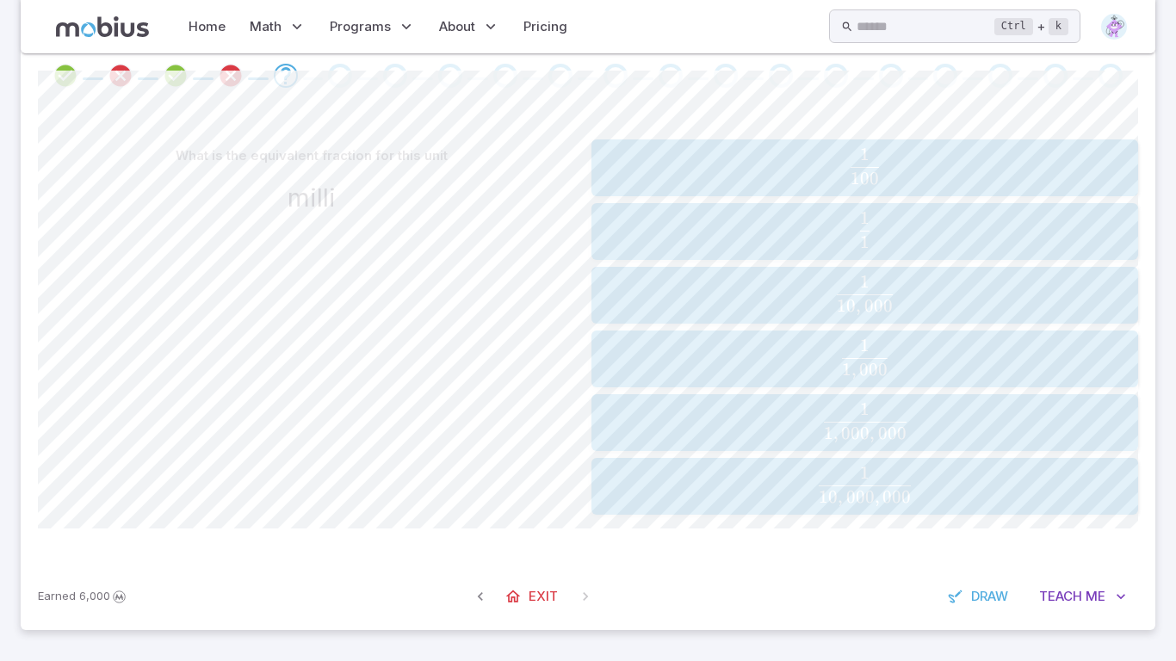
click at [850, 356] on span "1 , 000 1" at bounding box center [865, 351] width 46 height 24
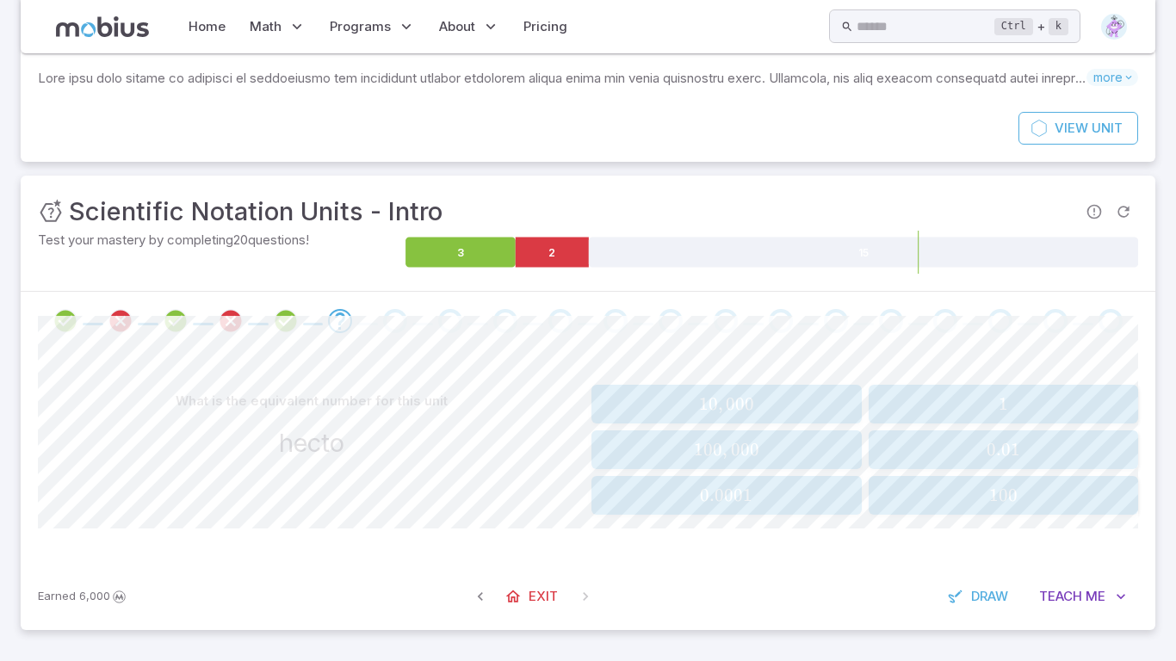
scroll to position [91, 0]
click at [963, 485] on span "100" at bounding box center [1003, 496] width 259 height 22
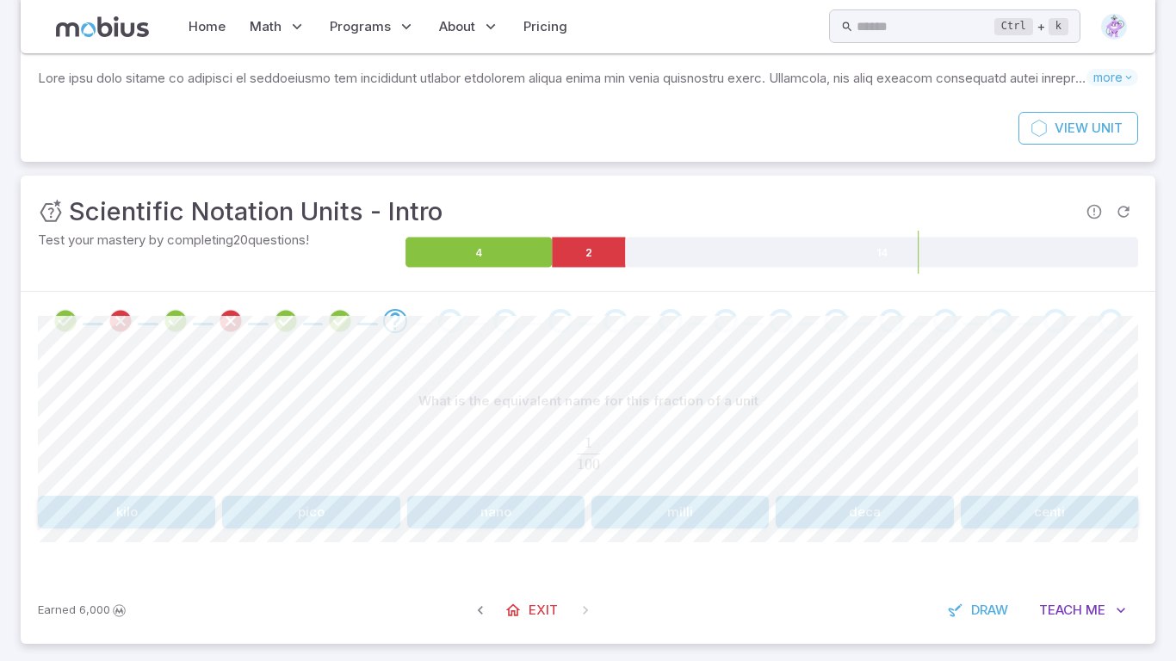
click at [486, 532] on div "What is the equivalent name for this fraction of a unit 1 100 \frac{1}{100} 100…" at bounding box center [588, 463] width 1100 height 226
click at [508, 505] on button "nano" at bounding box center [495, 512] width 177 height 33
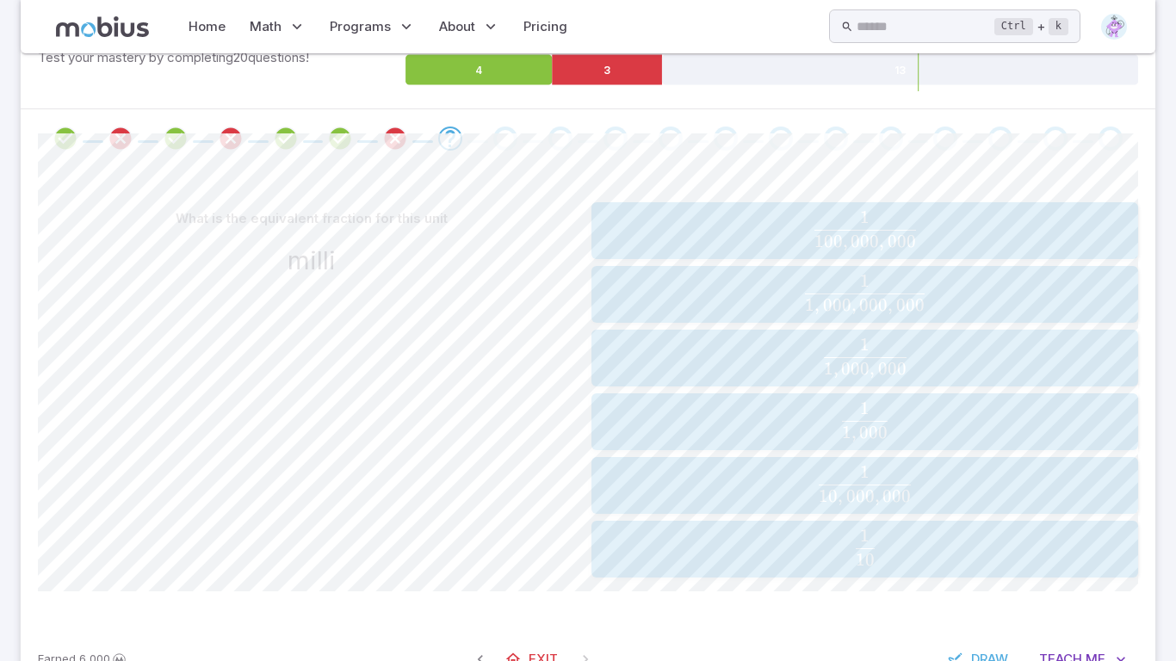
scroll to position [294, 0]
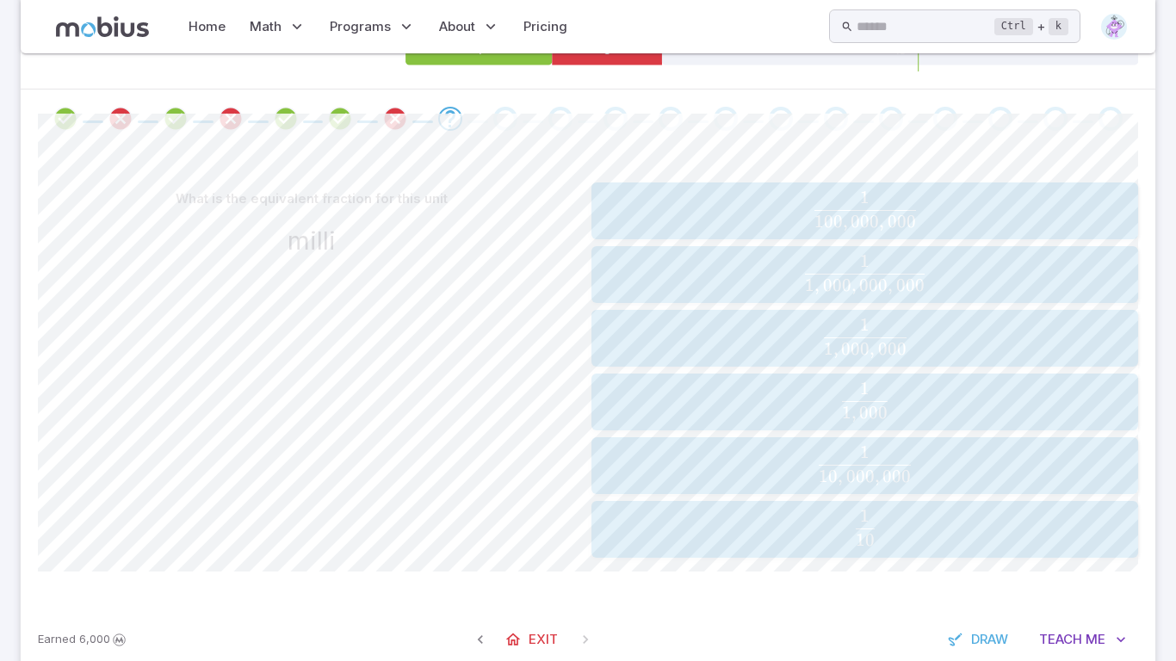
click at [865, 390] on span "1" at bounding box center [864, 389] width 9 height 22
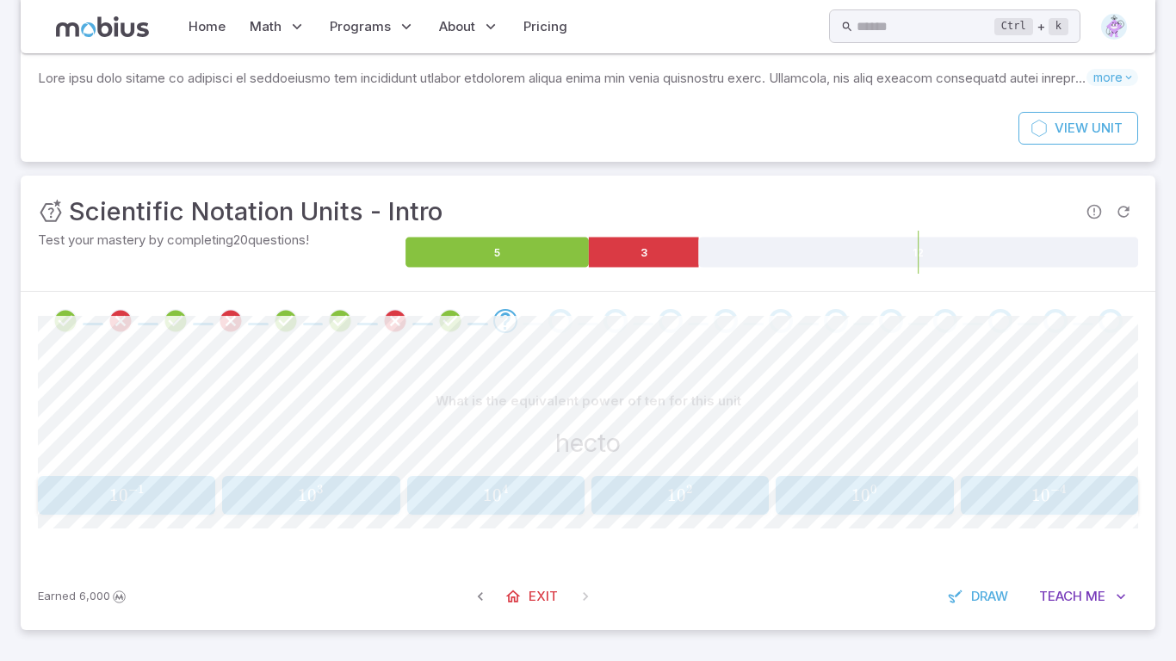
scroll to position [91, 0]
click at [698, 493] on span "1 0 2" at bounding box center [680, 496] width 167 height 22
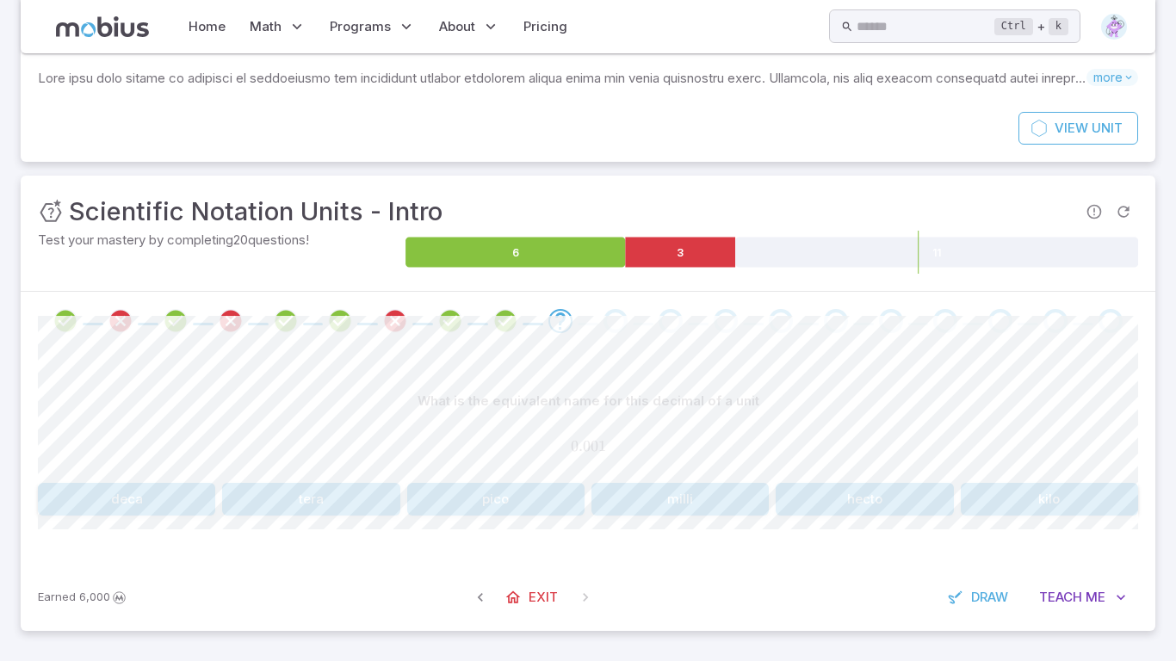
click at [466, 510] on button "pico" at bounding box center [495, 499] width 177 height 33
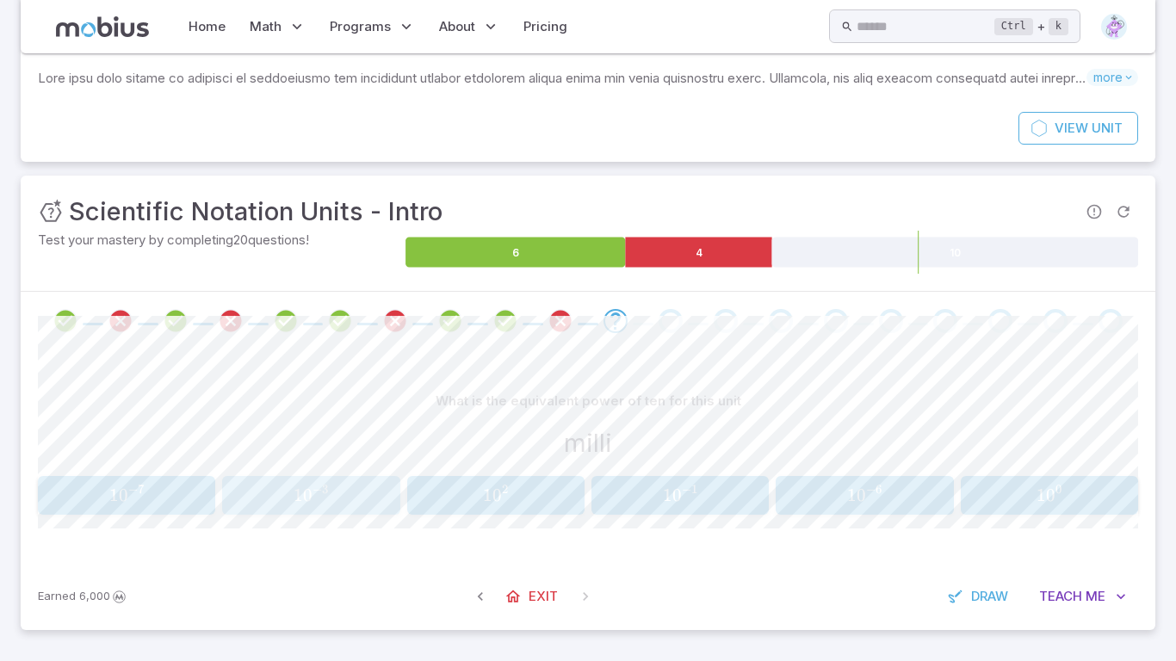
click at [284, 499] on span "1 0 − 3" at bounding box center [311, 496] width 167 height 22
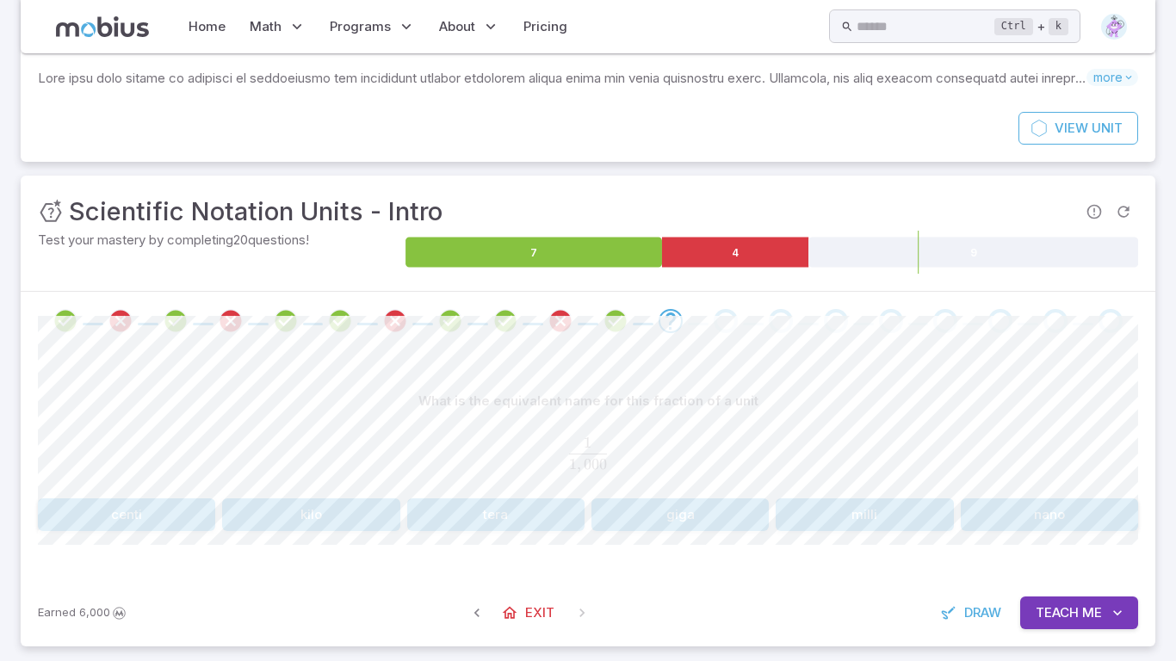
click at [871, 510] on button "milli" at bounding box center [864, 515] width 177 height 33
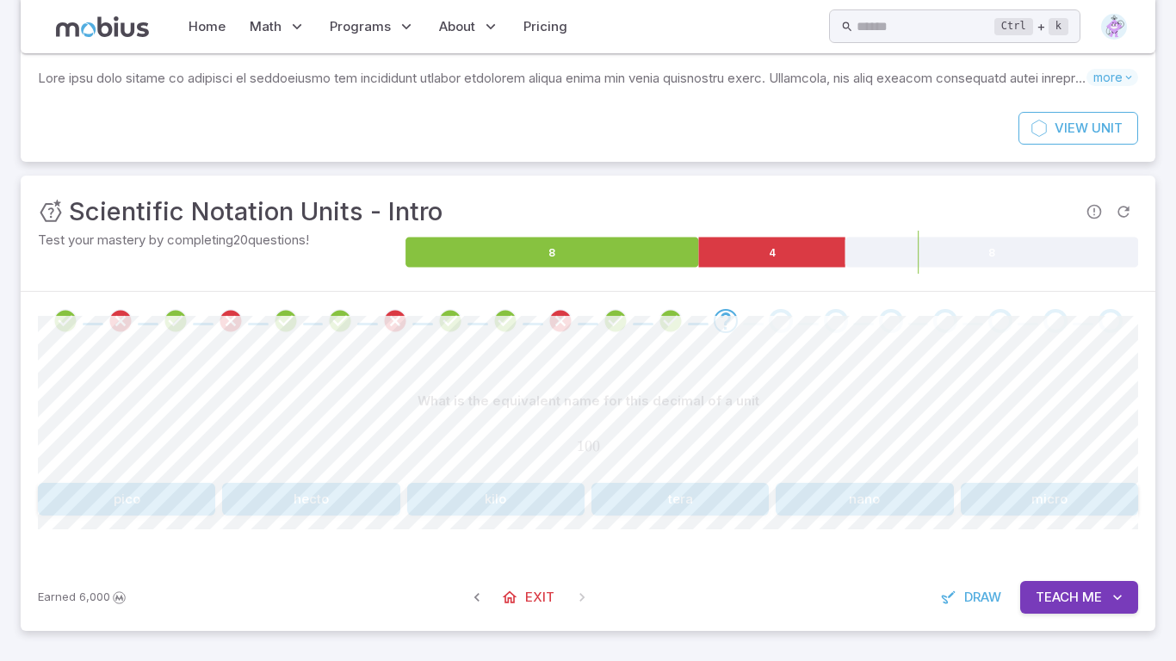
click at [333, 506] on button "hecto" at bounding box center [310, 499] width 177 height 33
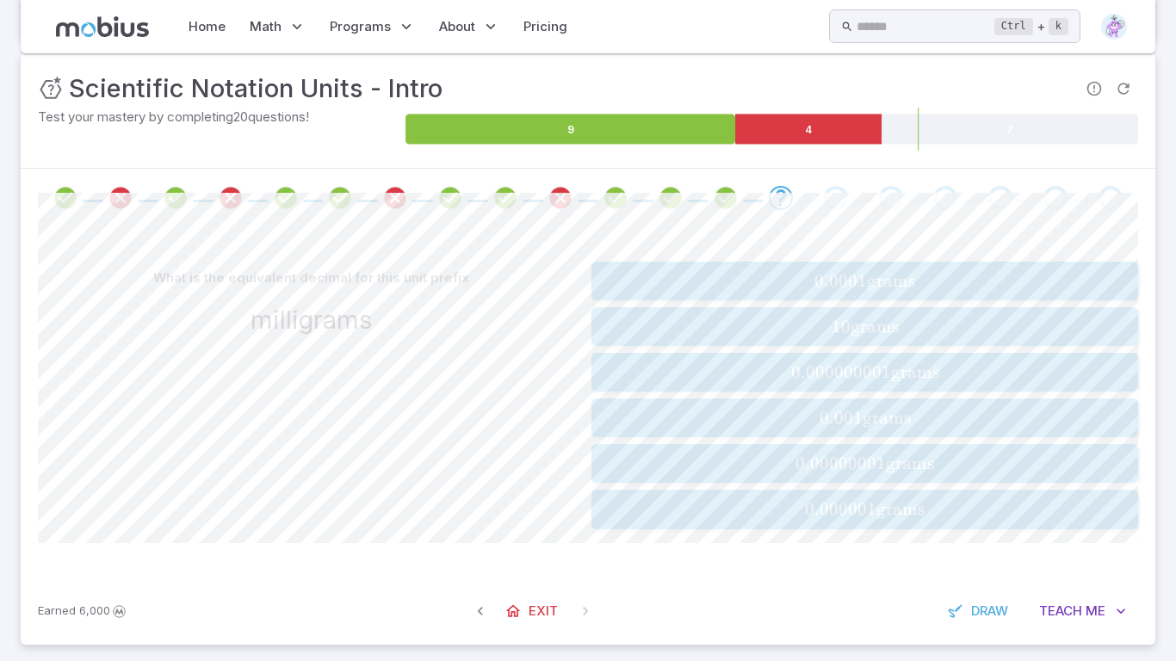
scroll to position [215, 0]
click at [896, 287] on span "grams" at bounding box center [891, 281] width 48 height 22
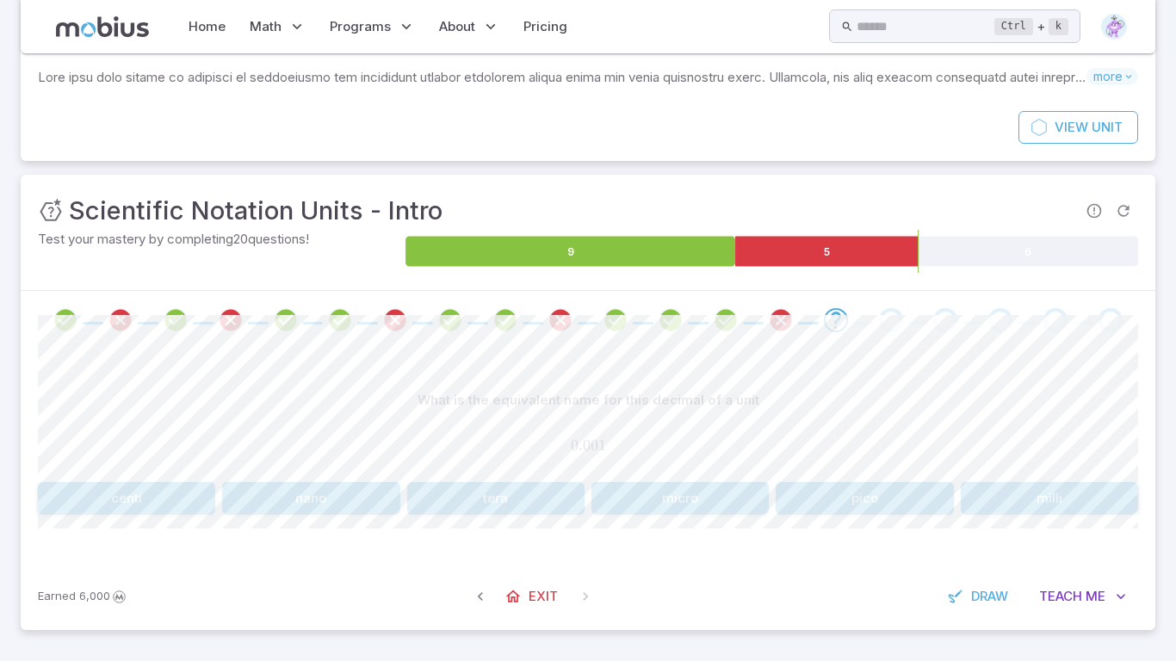
scroll to position [92, 0]
click at [984, 504] on button "milli" at bounding box center [1049, 498] width 177 height 33
click at [1023, 494] on button "kilo" at bounding box center [1049, 498] width 177 height 33
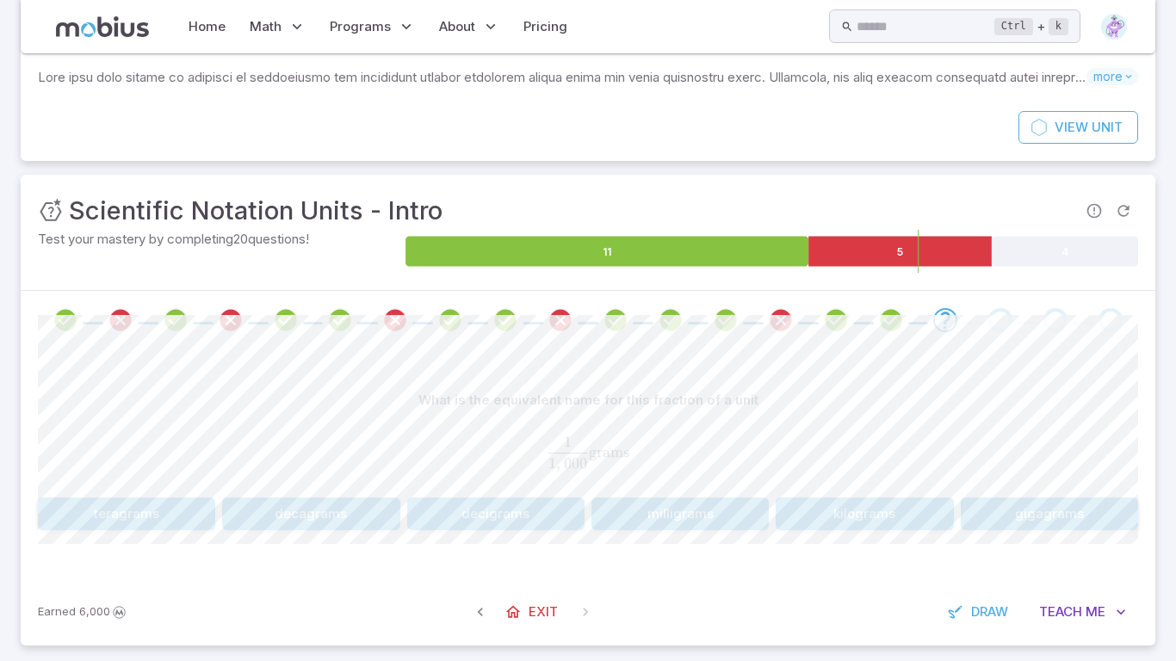
click at [705, 524] on button "milligrams" at bounding box center [680, 514] width 177 height 33
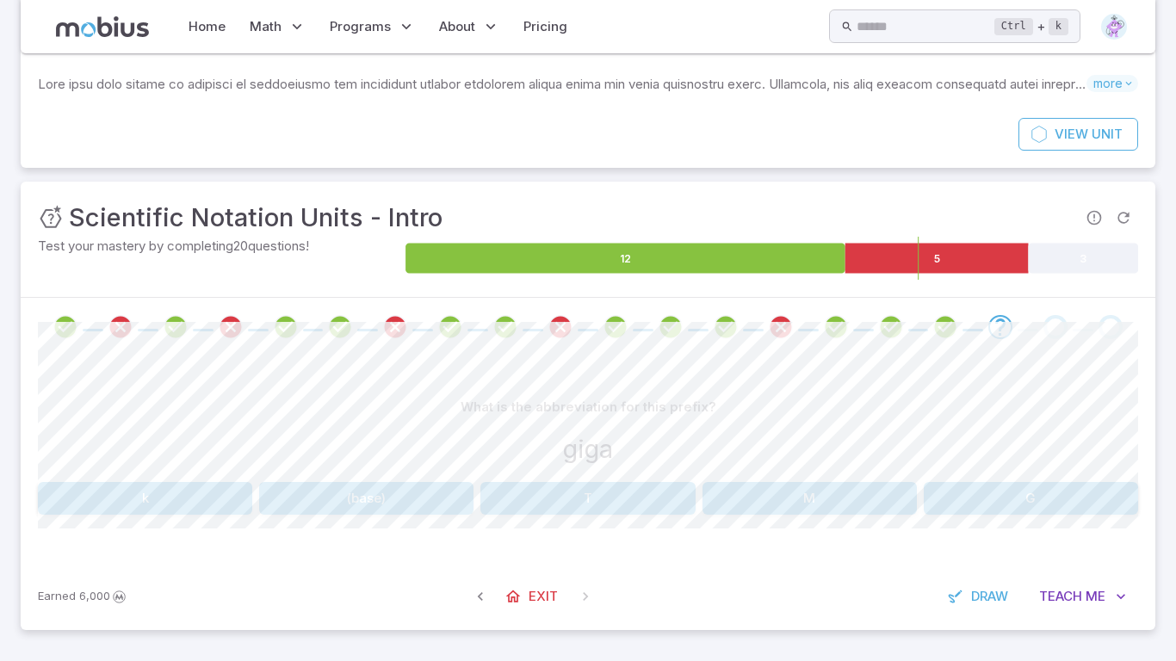
scroll to position [85, 0]
click at [1064, 494] on button "G" at bounding box center [1031, 498] width 214 height 33
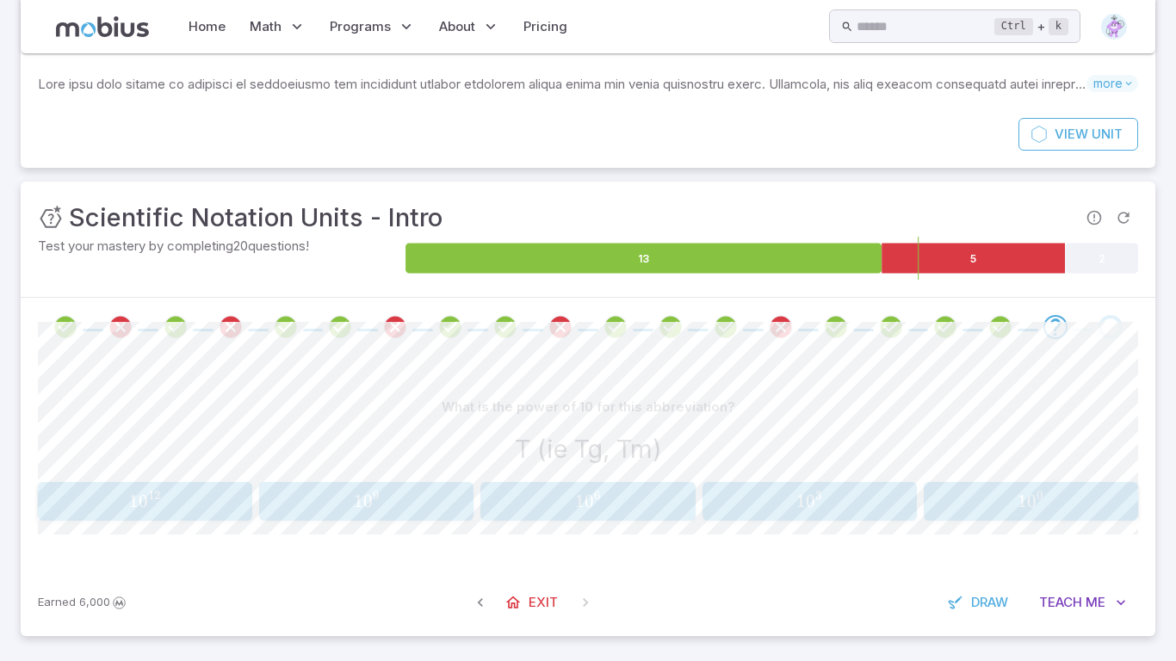
click at [639, 506] on span "1 0 6" at bounding box center [588, 502] width 203 height 22
click at [405, 516] on button "1 0 9 10^{9} 1 0 9" at bounding box center [366, 501] width 214 height 39
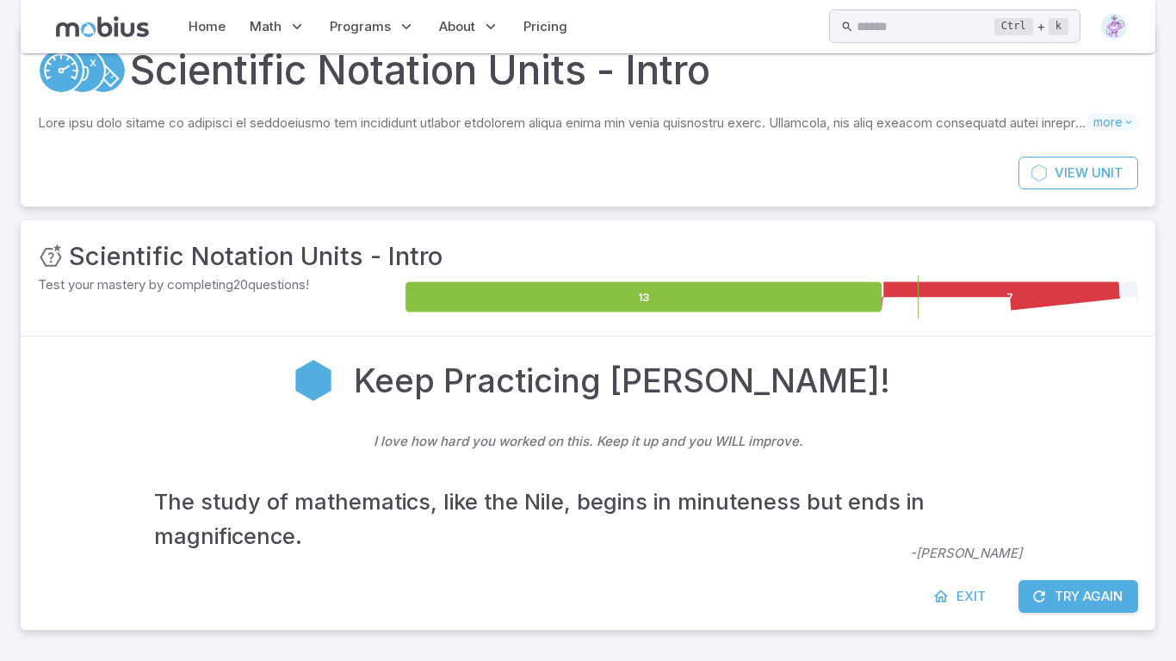
scroll to position [46, 0]
click at [1066, 584] on button "Try Again" at bounding box center [1079, 596] width 120 height 33
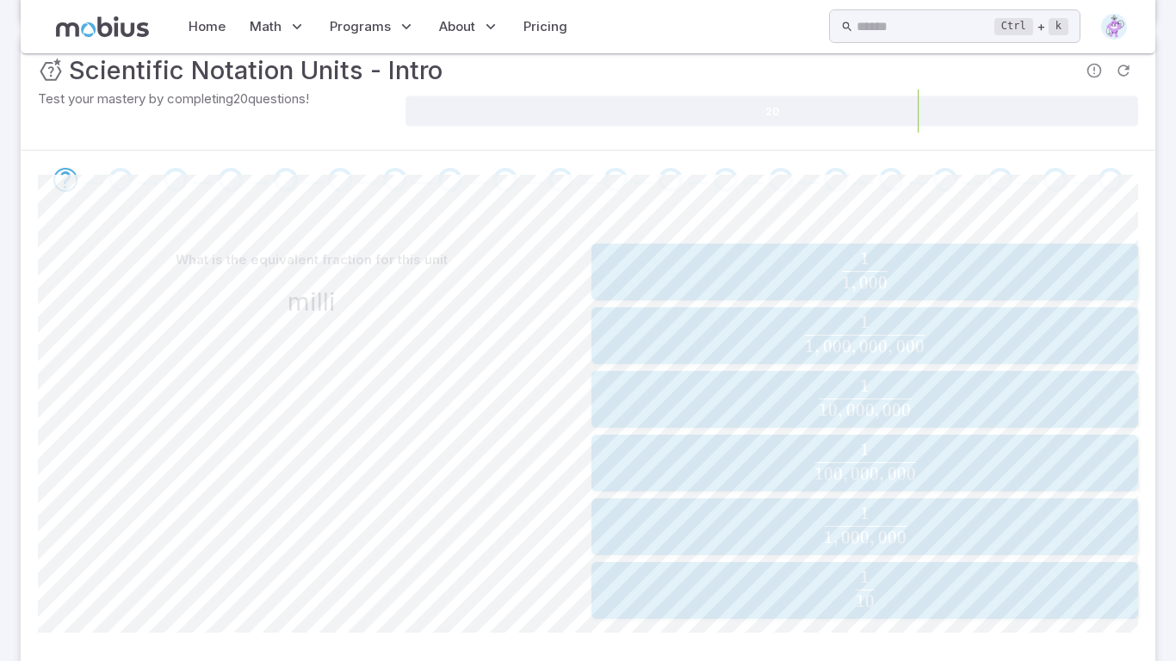
scroll to position [235, 0]
click at [838, 275] on span "1 , 000 1 ​" at bounding box center [865, 270] width 536 height 40
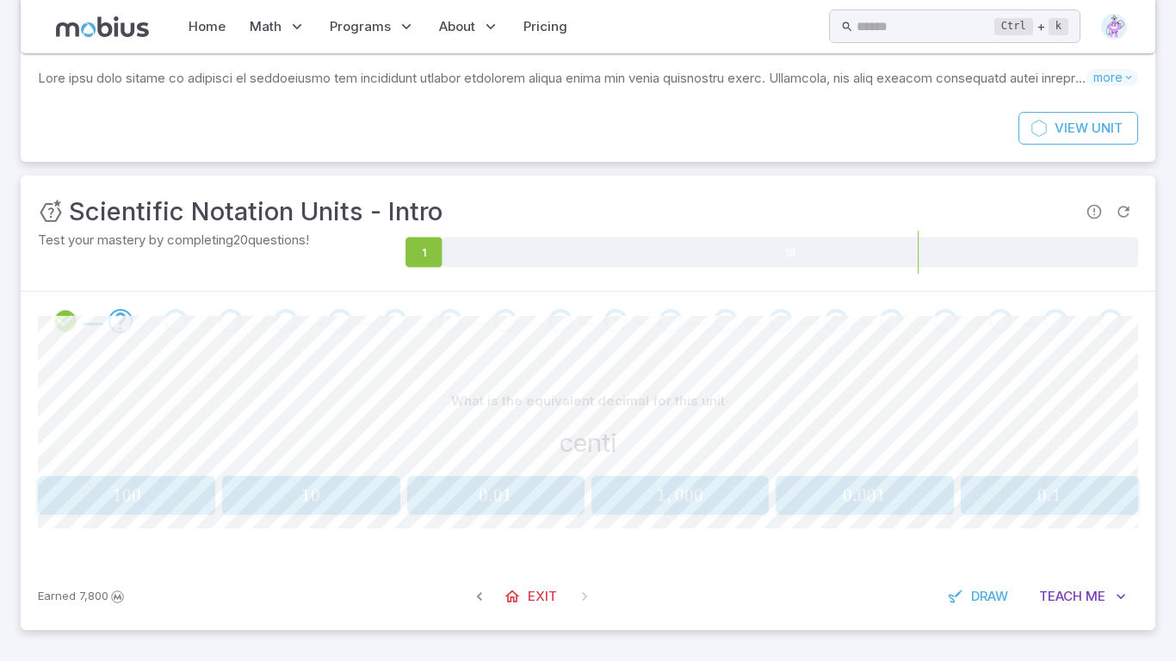
scroll to position [91, 0]
click at [194, 502] on span "100" at bounding box center [126, 496] width 167 height 22
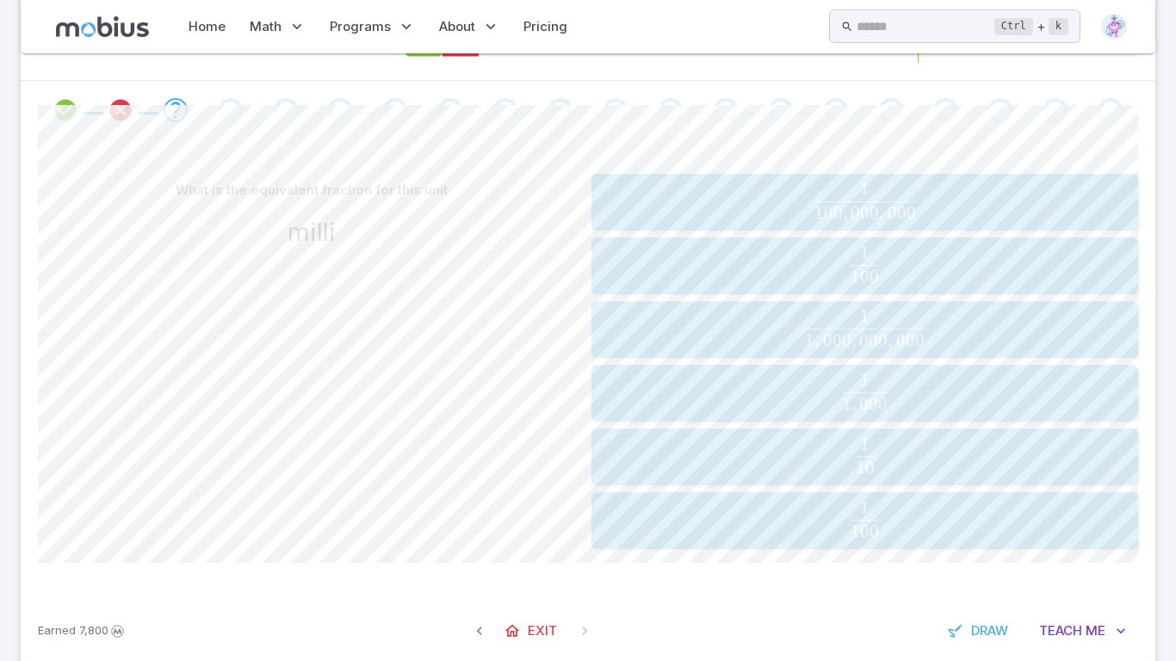
scroll to position [318, 0]
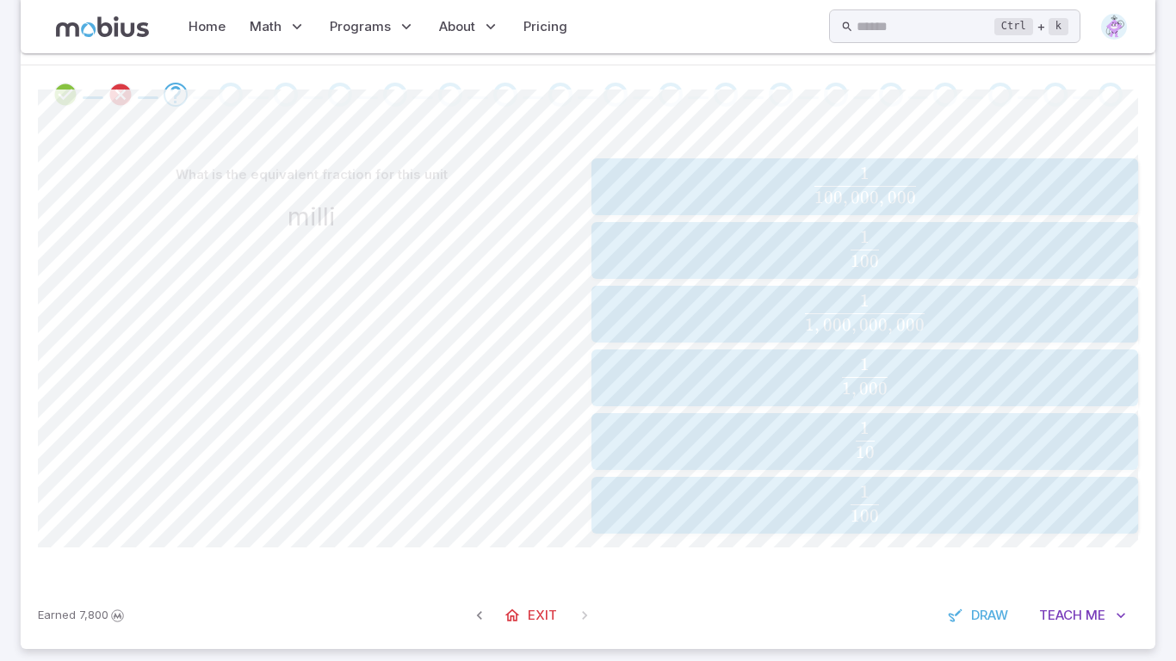
click at [774, 381] on span "1 , 000 1 ​" at bounding box center [865, 378] width 536 height 40
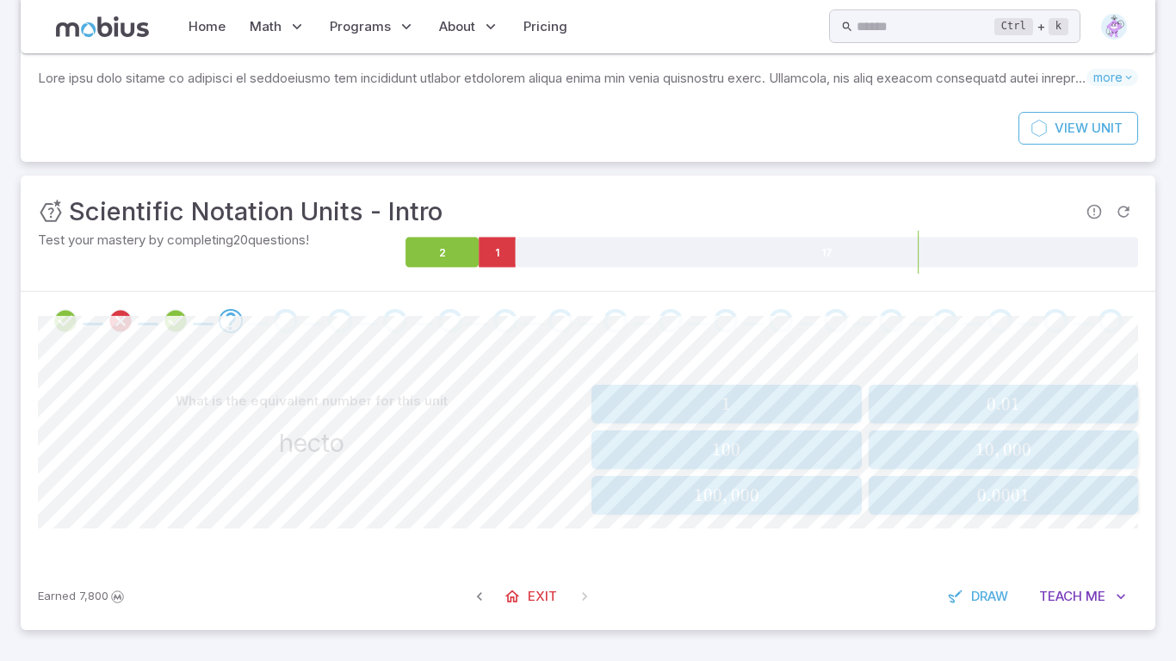
scroll to position [91, 0]
click at [707, 445] on span "100" at bounding box center [726, 450] width 259 height 22
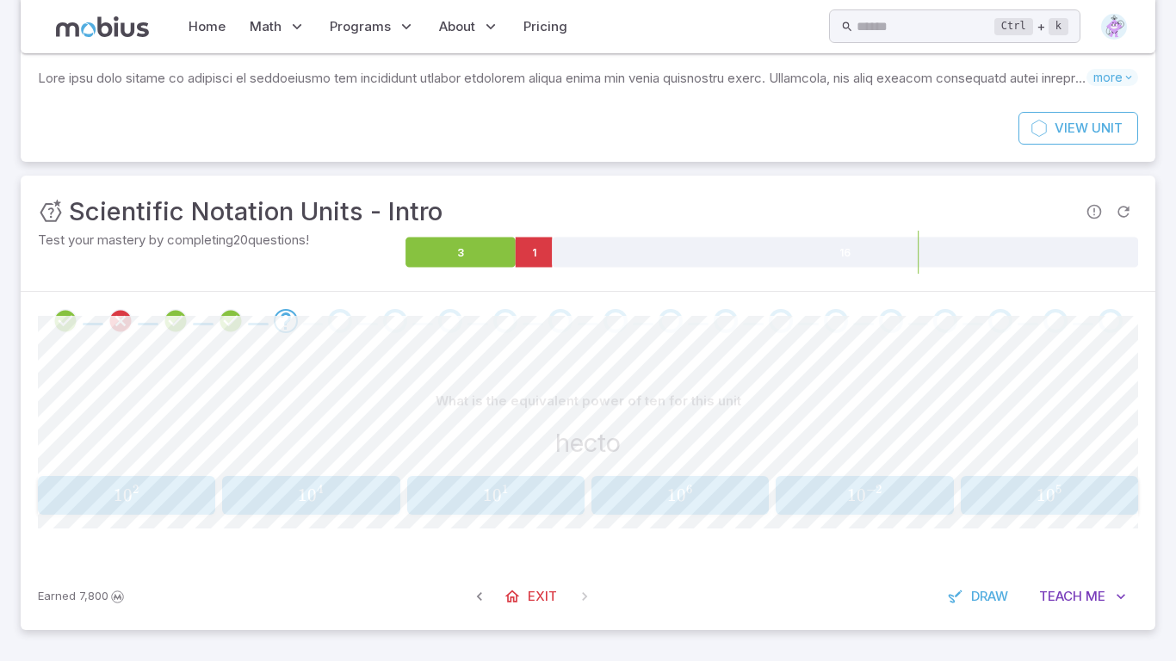
click at [142, 495] on span "1 0 2" at bounding box center [126, 496] width 167 height 22
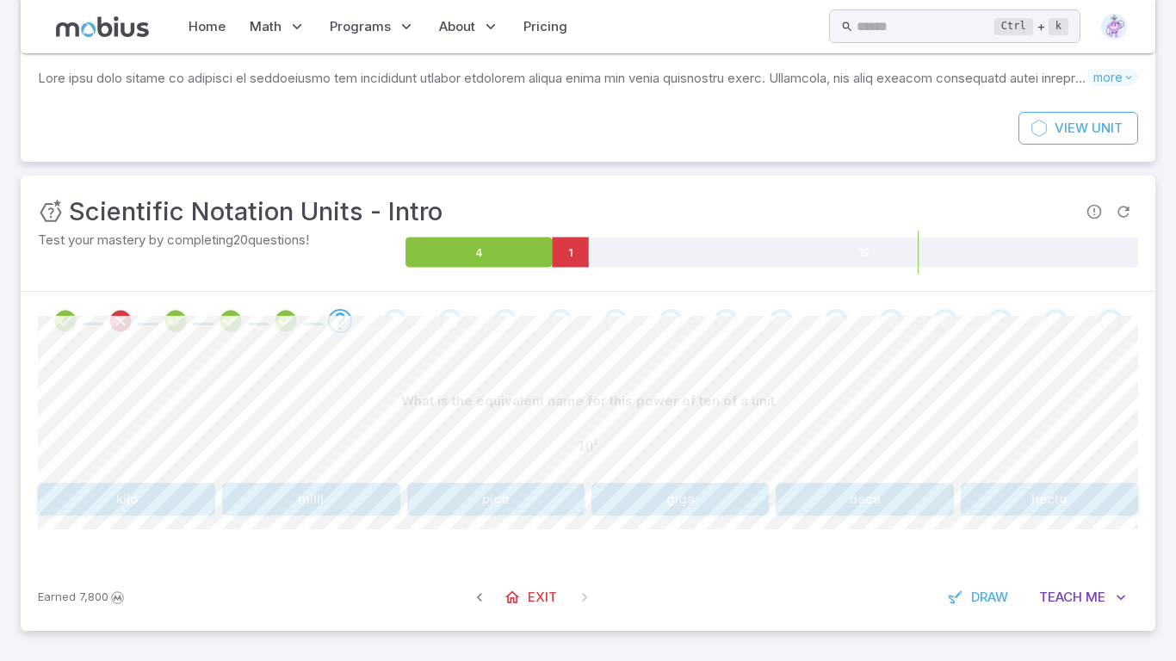
click at [825, 487] on button "deca" at bounding box center [864, 499] width 177 height 33
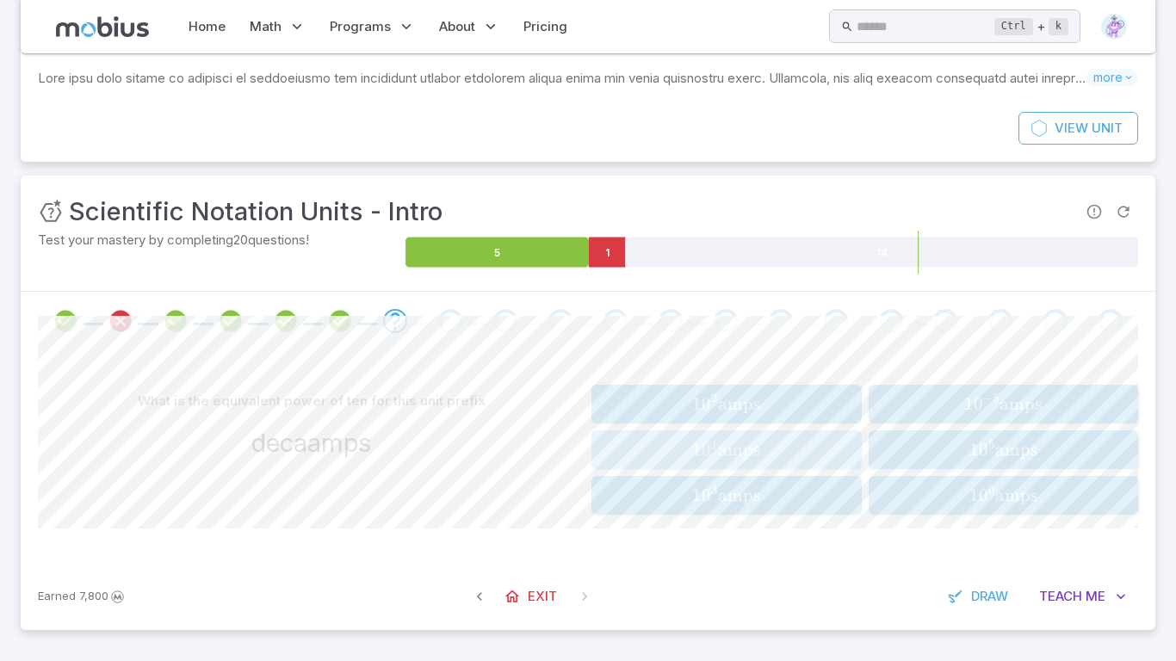
click at [778, 449] on span "1 0 1 amps" at bounding box center [726, 450] width 259 height 22
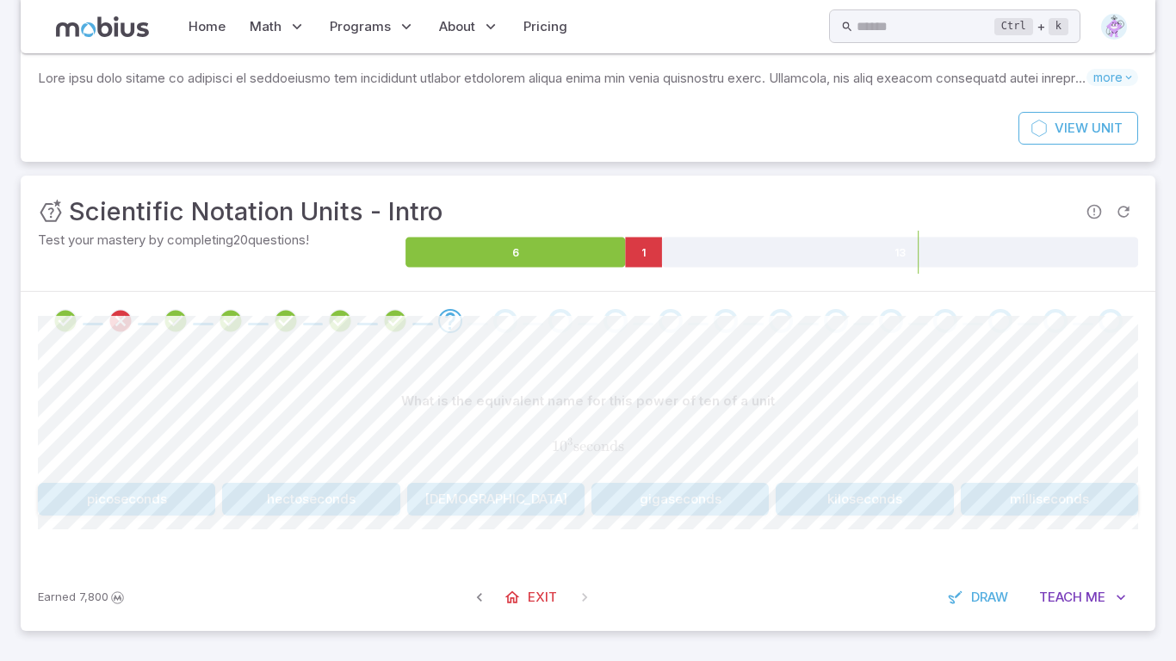
click at [1052, 492] on button "milliseconds" at bounding box center [1049, 499] width 177 height 33
